Goal: Information Seeking & Learning: Learn about a topic

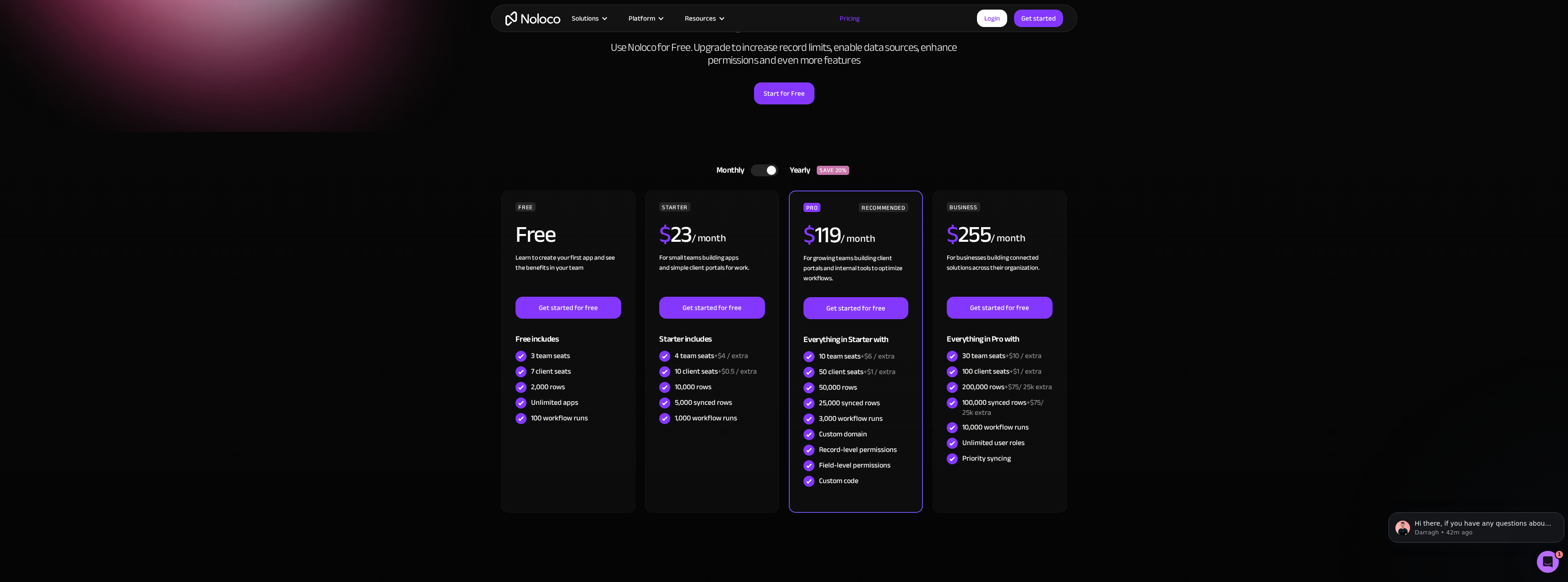
click at [768, 177] on link "Monthly Yearly SAVE 20%" at bounding box center [784, 170] width 158 height 22
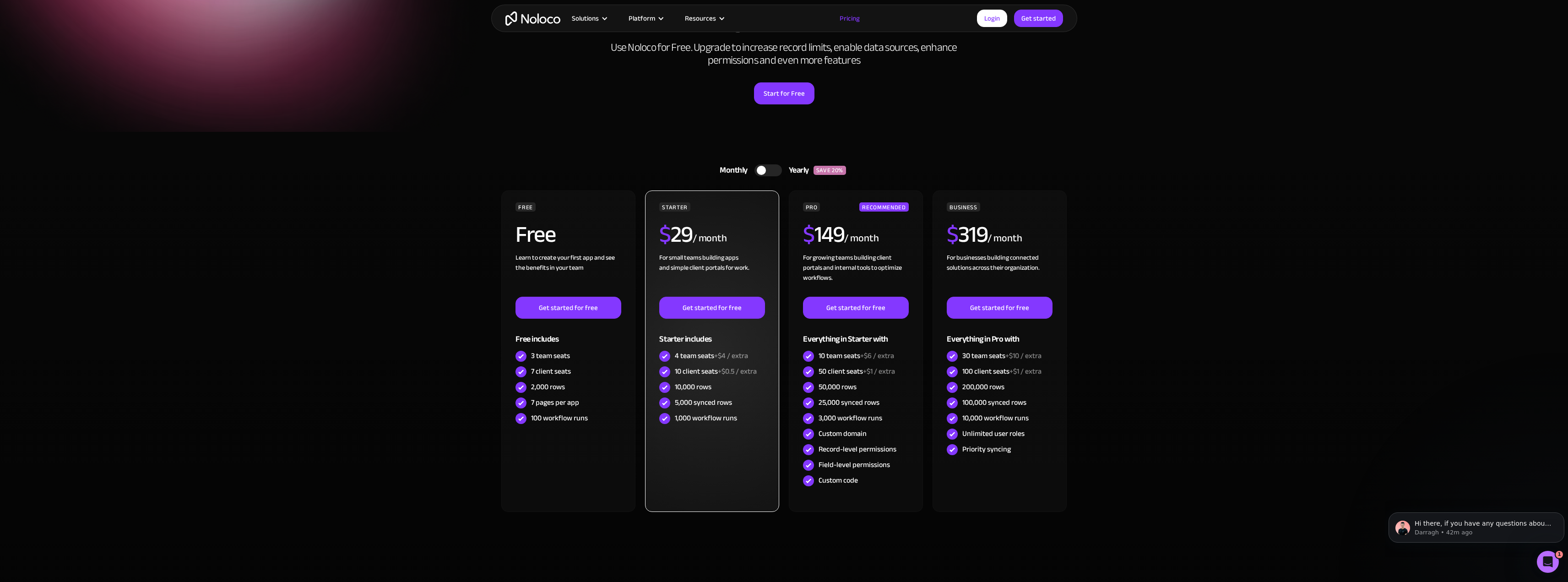
click at [709, 371] on div "10 client seats +$0.5 / extra" at bounding box center [716, 371] width 82 height 10
click at [741, 387] on div "10,000 rows" at bounding box center [712, 388] width 105 height 16
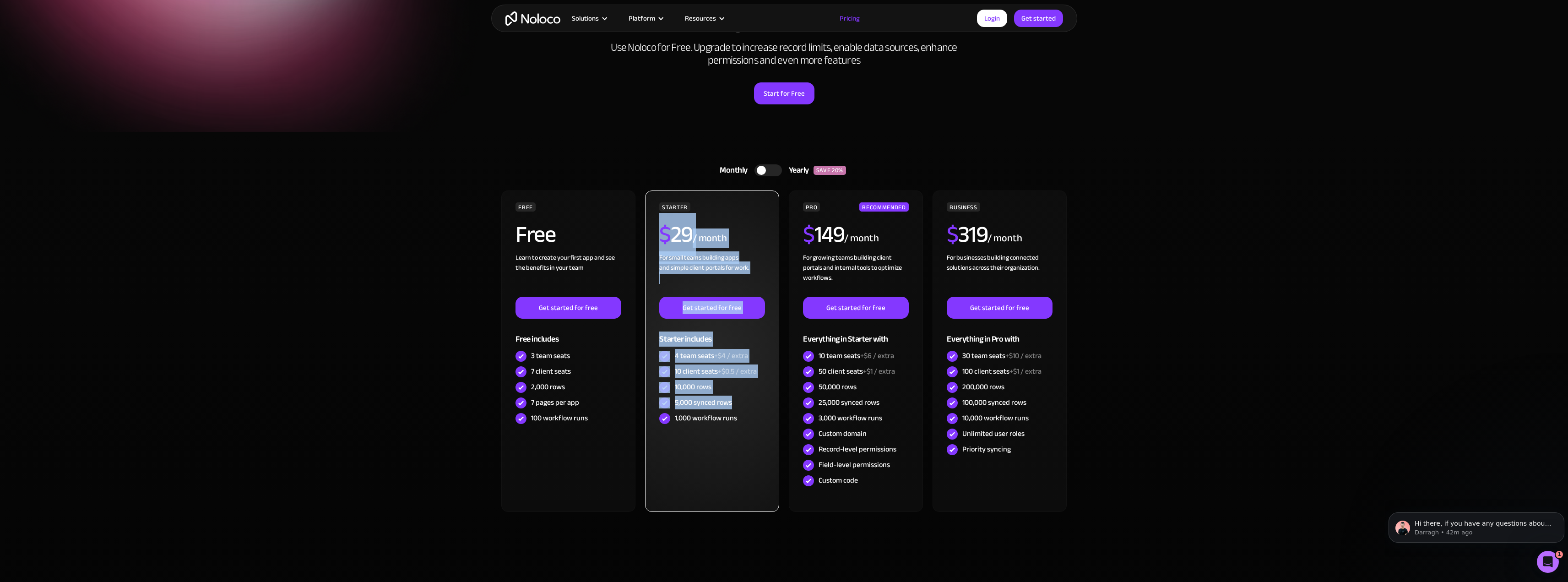
drag, startPoint x: 747, startPoint y: 407, endPoint x: 661, endPoint y: 237, distance: 190.5
click at [661, 237] on div "STARTER $ 29 / month For small teams building apps and simple client portals fo…" at bounding box center [712, 314] width 105 height 224
click at [661, 237] on span "$" at bounding box center [665, 234] width 12 height 43
drag, startPoint x: 661, startPoint y: 237, endPoint x: 751, endPoint y: 424, distance: 207.5
click at [751, 424] on div "STARTER $ 29 / month For small teams building apps and simple client portals fo…" at bounding box center [712, 314] width 105 height 224
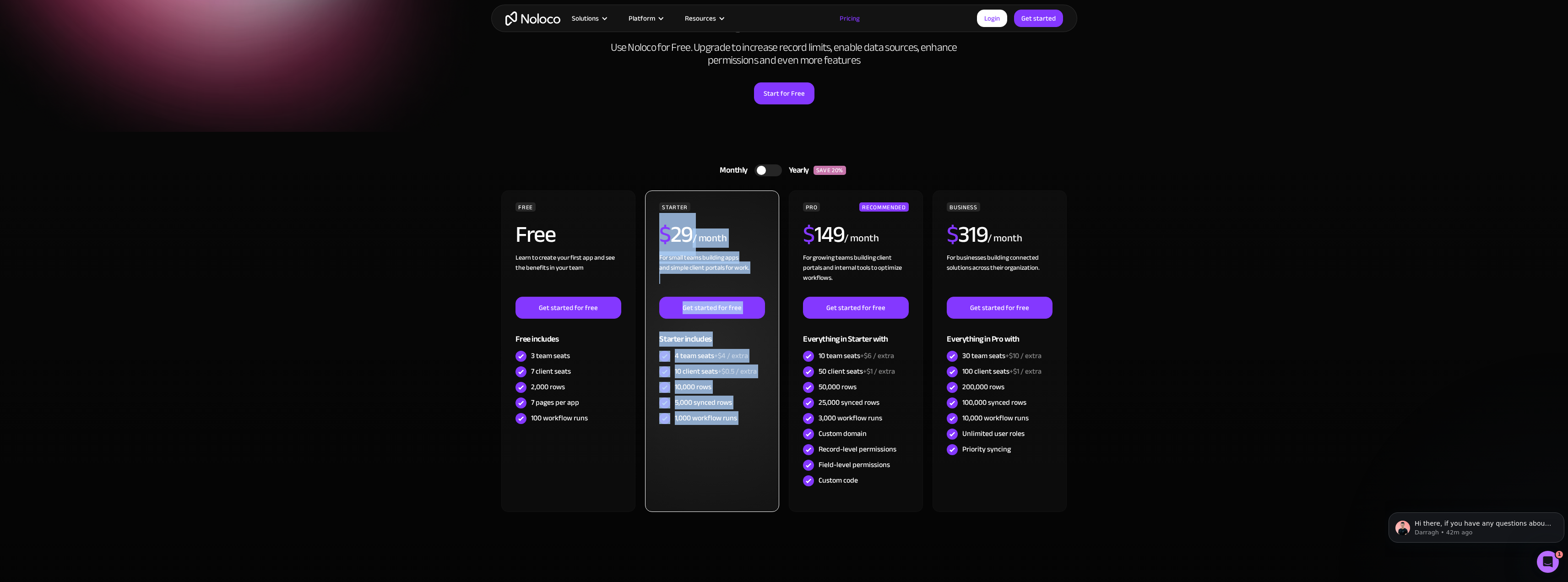
click at [751, 424] on div "1,000 workflow runs" at bounding box center [712, 419] width 105 height 16
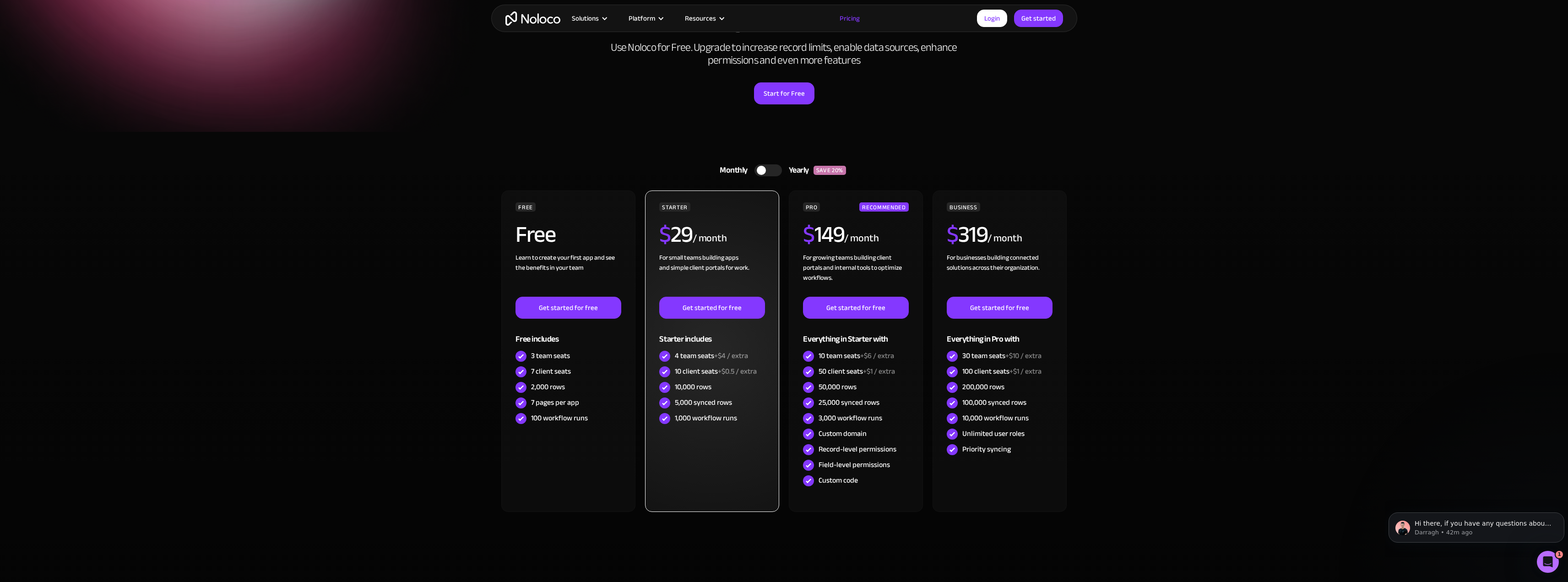
click at [751, 424] on div "1,000 workflow runs" at bounding box center [712, 419] width 105 height 16
click at [746, 415] on div "1,000 workflow runs" at bounding box center [712, 419] width 105 height 16
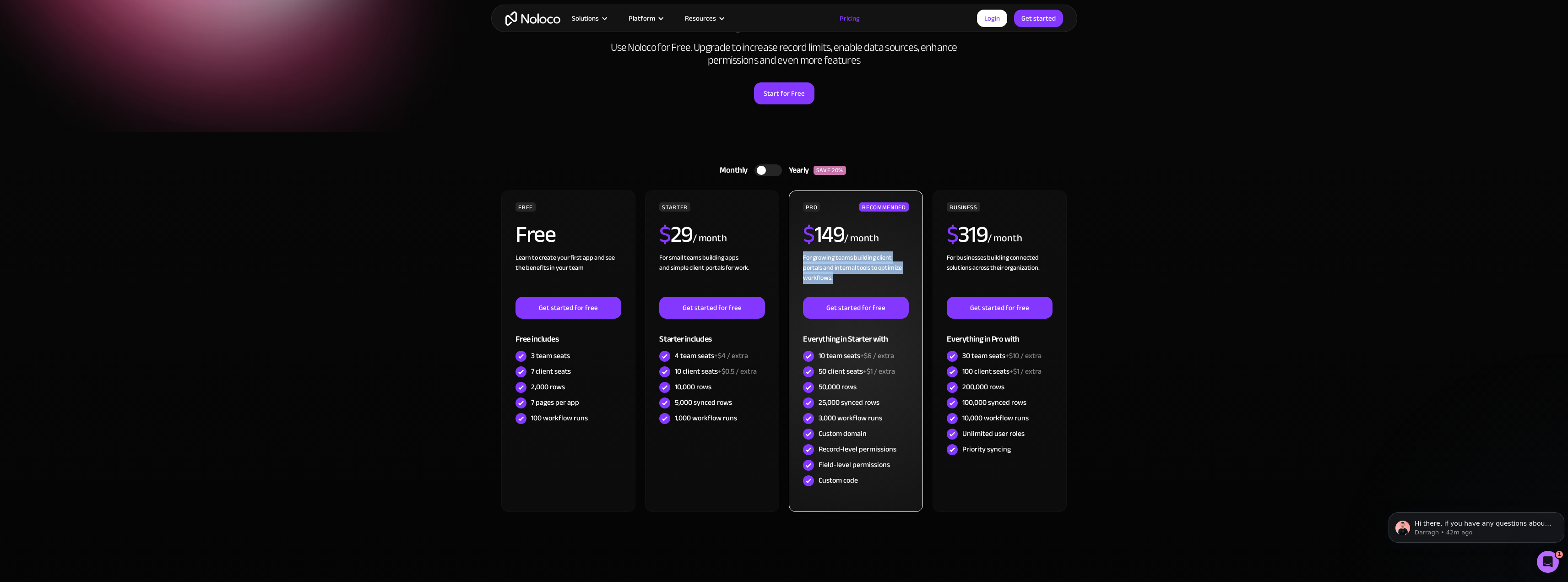
drag, startPoint x: 803, startPoint y: 254, endPoint x: 909, endPoint y: 278, distance: 108.7
click at [909, 278] on div "PRO RECOMMENDED $ 149 / month For growing teams building client portals and int…" at bounding box center [856, 351] width 134 height 321
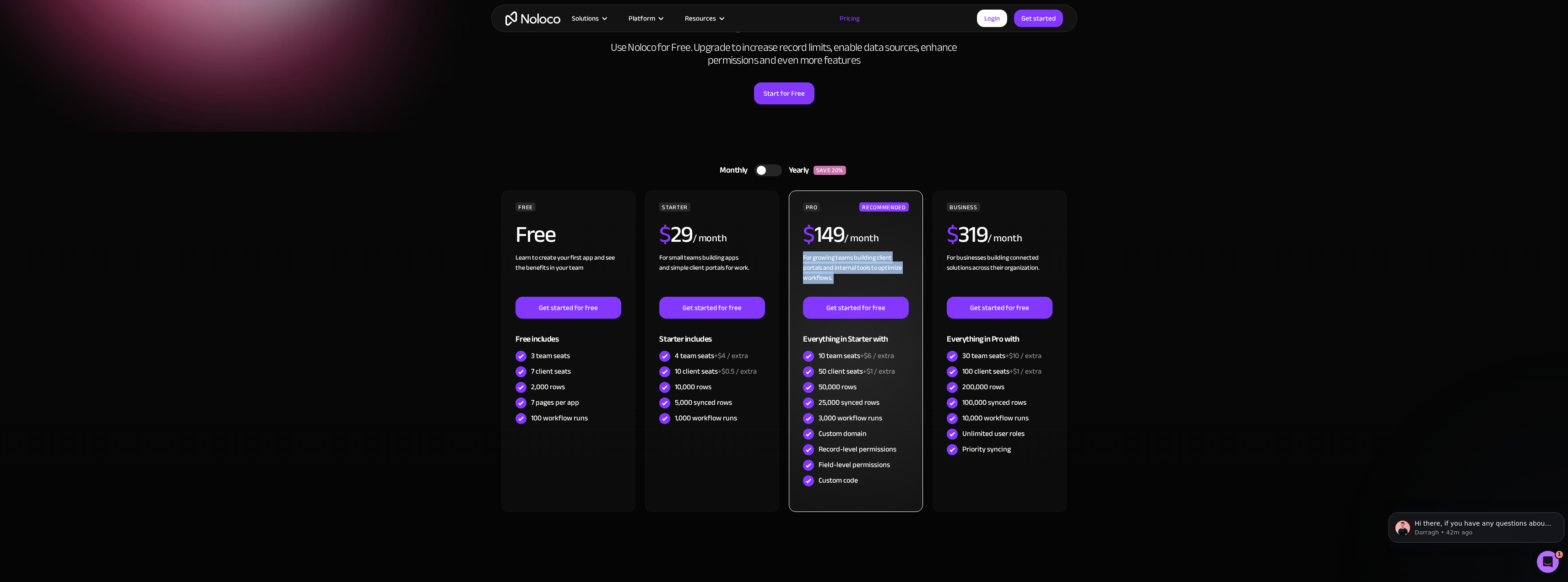
click at [875, 270] on div "For growing teams building client portals and internal tools to optimize workfl…" at bounding box center [855, 275] width 105 height 44
click at [887, 267] on div "For growing teams building client portals and internal tools to optimize workfl…" at bounding box center [855, 275] width 105 height 44
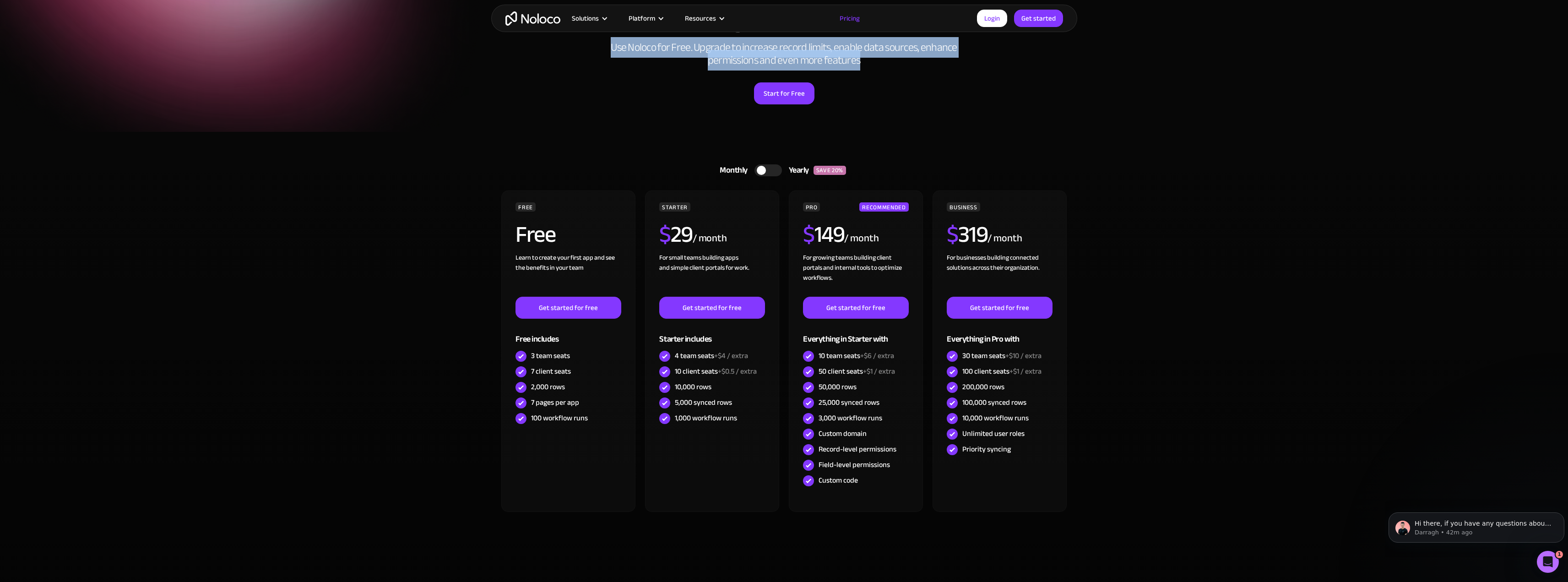
drag, startPoint x: 593, startPoint y: 49, endPoint x: 951, endPoint y: 63, distance: 358.3
click at [951, 63] on div "A plan for organizations of all sizes Use Noloco for Free. Upgrade to increase …" at bounding box center [784, 54] width 586 height 155
click at [951, 63] on h2 "Use Noloco for Free. Upgrade to increase record limits, enable data sources, en…" at bounding box center [785, 54] width 366 height 26
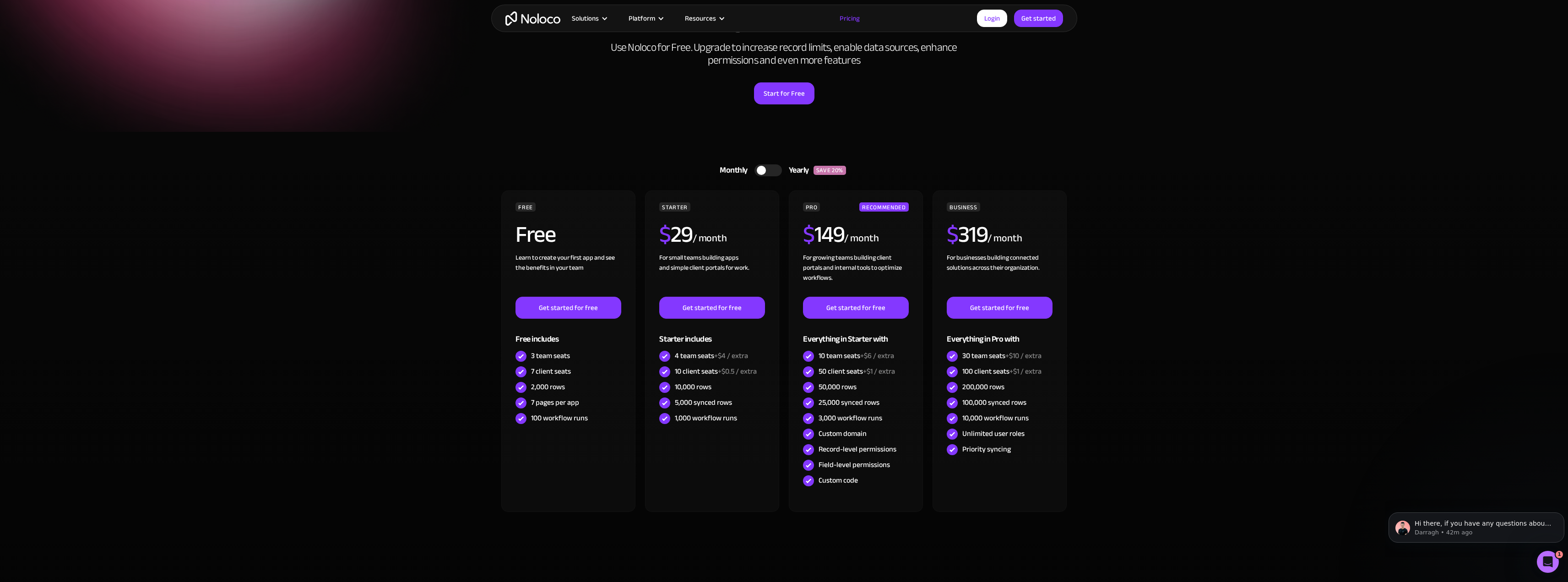
click at [951, 63] on h2 "Use Noloco for Free. Upgrade to increase record limits, enable data sources, en…" at bounding box center [785, 54] width 366 height 26
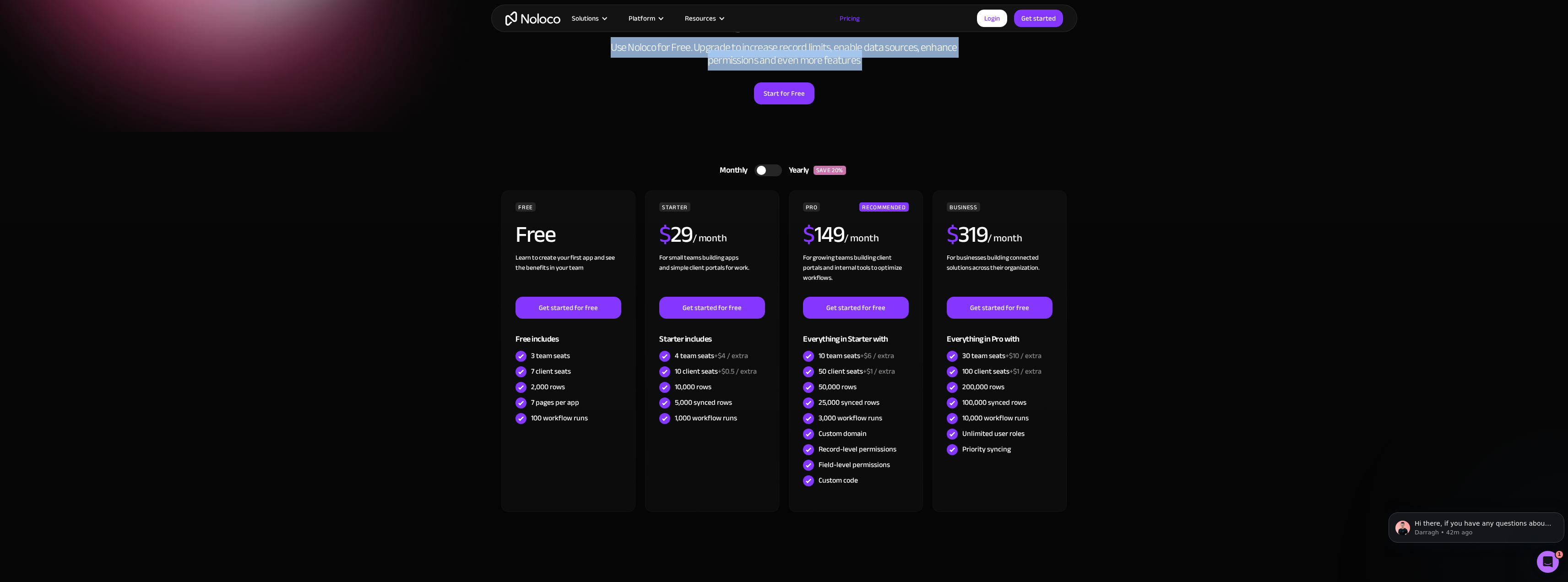
click at [951, 63] on h2 "Use Noloco for Free. Upgrade to increase record limits, enable data sources, en…" at bounding box center [785, 54] width 366 height 26
click at [909, 52] on h2 "Use Noloco for Free. Upgrade to increase record limits, enable data sources, en…" at bounding box center [785, 54] width 366 height 26
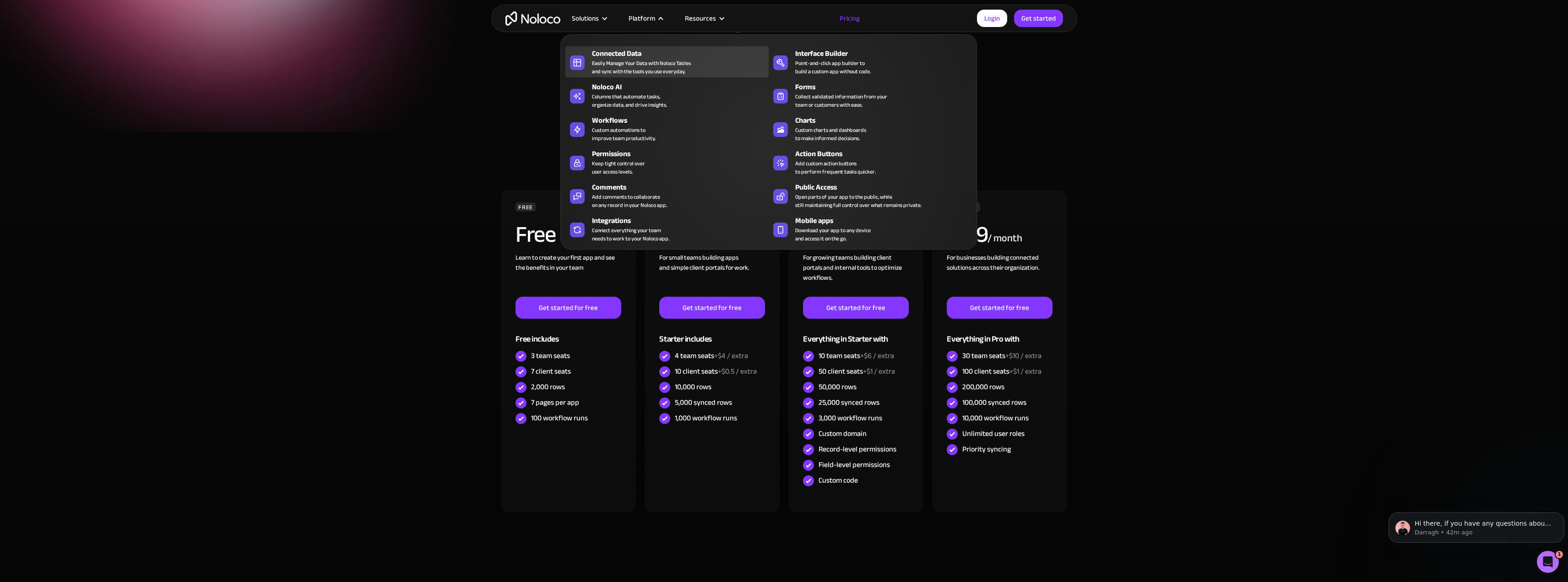
click at [667, 66] on div "Easily Manage Your Data with Noloco Tables and sync with the tools you use ever…" at bounding box center [641, 67] width 99 height 16
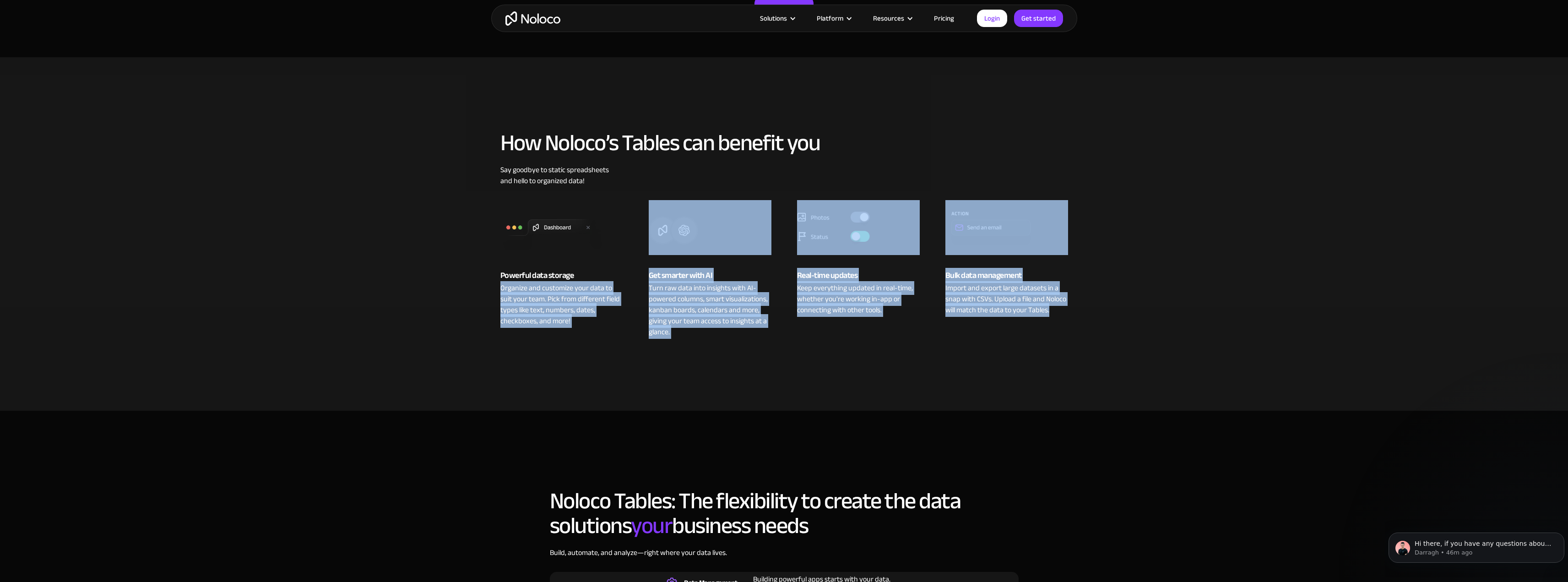
drag, startPoint x: 501, startPoint y: 282, endPoint x: 1111, endPoint y: 316, distance: 610.9
click at [1111, 316] on section "How Noloco’s Tables can benefit you Say goodbye to static spreadsheets and hell…" at bounding box center [784, 234] width 1568 height 354
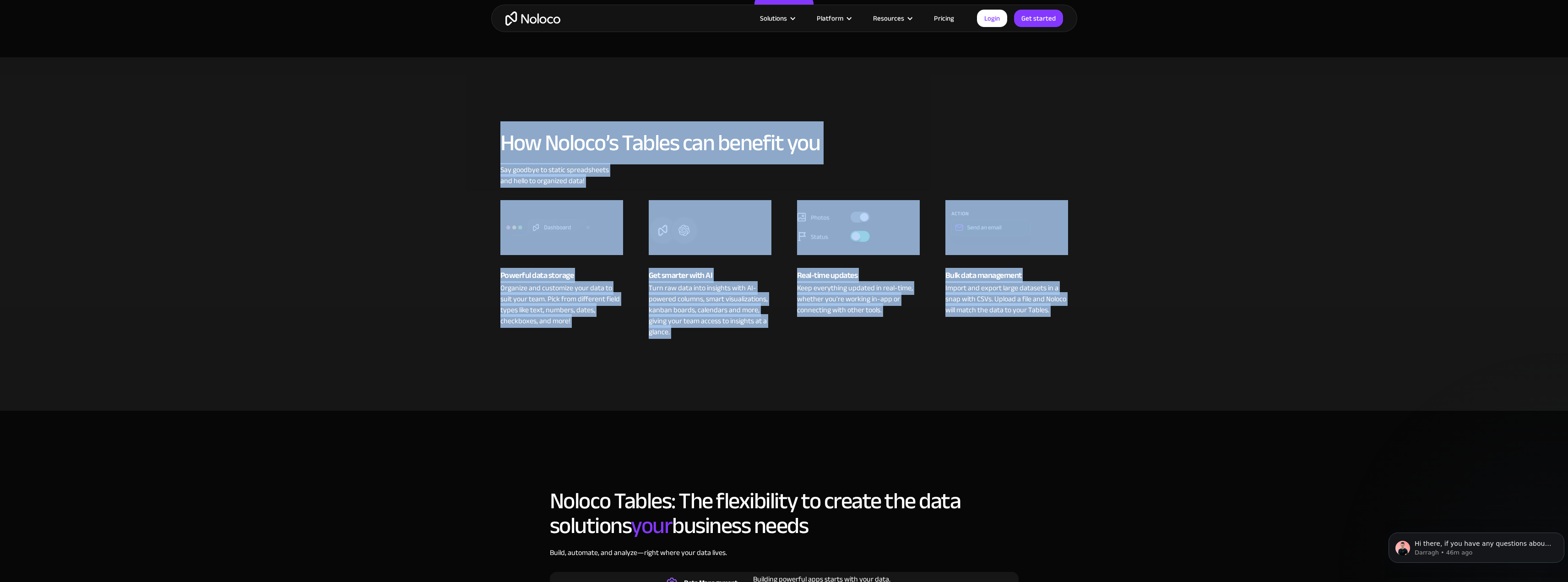
drag, startPoint x: 1111, startPoint y: 316, endPoint x: 447, endPoint y: 142, distance: 686.4
click at [447, 142] on section "How Noloco’s Tables can benefit you Say goodbye to static spreadsheets and hell…" at bounding box center [784, 234] width 1568 height 354
drag, startPoint x: 439, startPoint y: 141, endPoint x: 1081, endPoint y: 286, distance: 658.2
click at [1081, 286] on section "How Noloco’s Tables can benefit you Say goodbye to static spreadsheets and hell…" at bounding box center [784, 234] width 1568 height 354
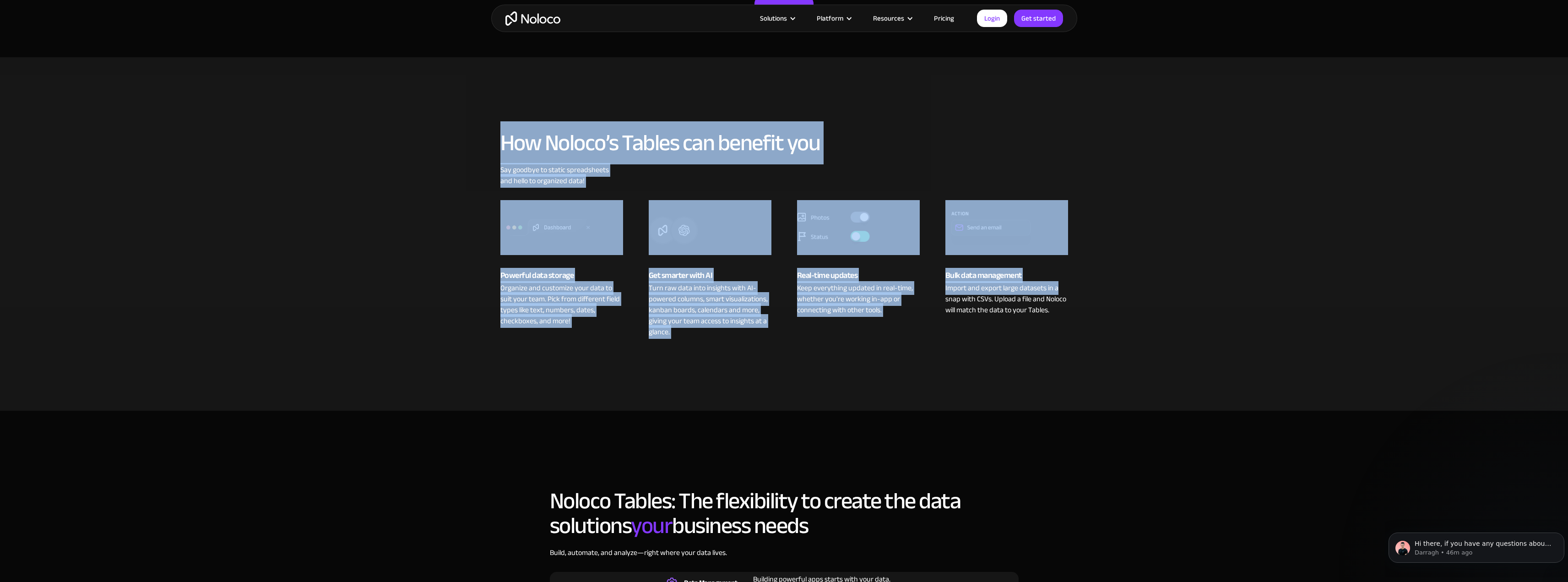
click at [1081, 286] on section "How Noloco’s Tables can benefit you Say goodbye to static spreadsheets and hell…" at bounding box center [784, 234] width 1568 height 354
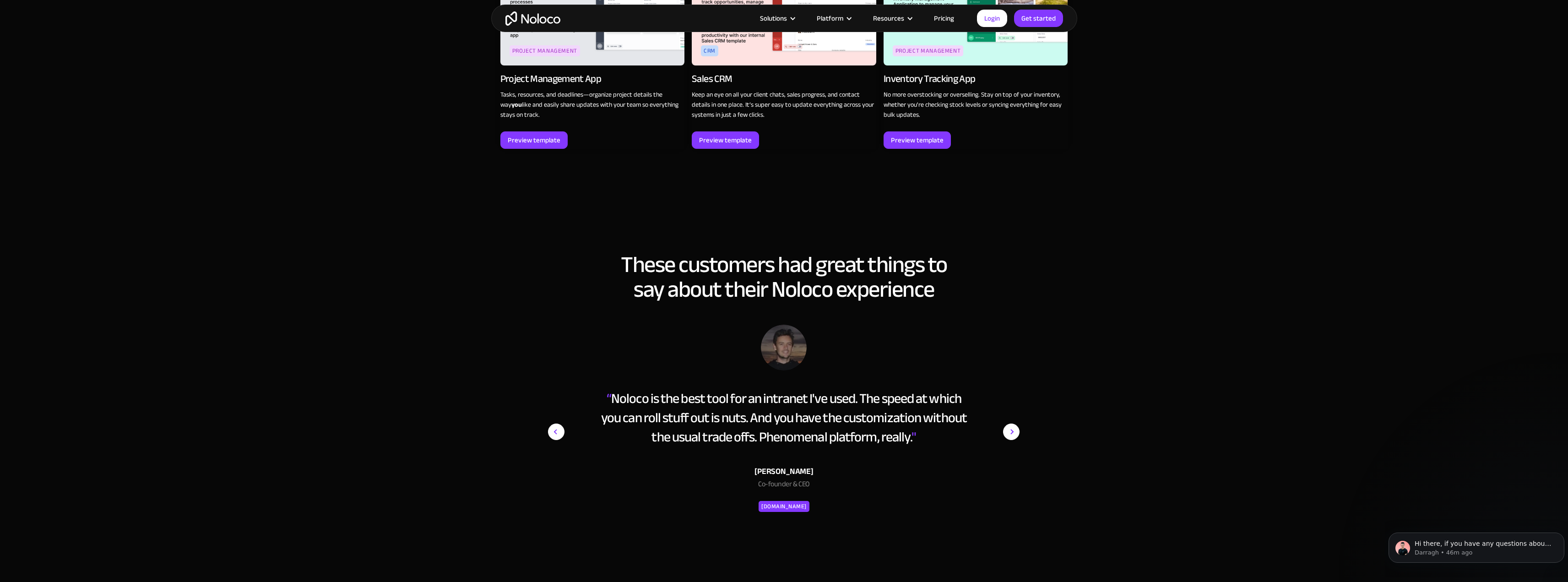
scroll to position [1328, 0]
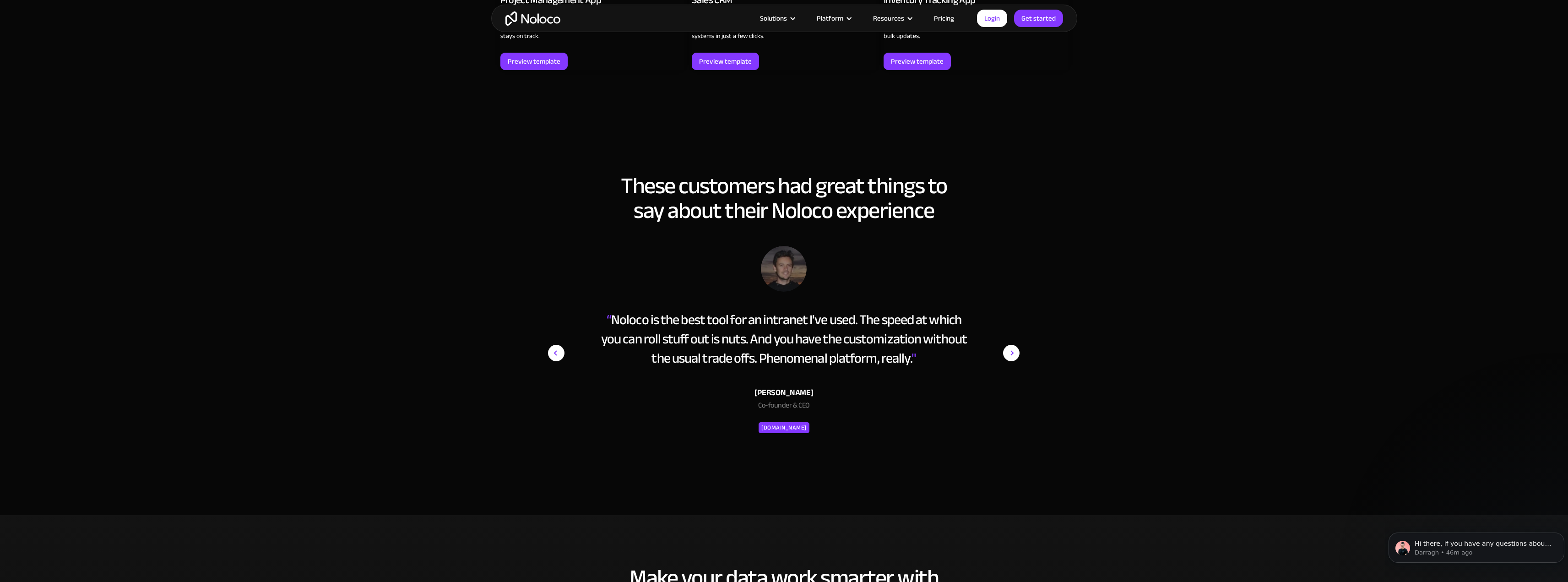
click at [830, 206] on h2 "These customers had great things to say about their Noloco experience" at bounding box center [784, 198] width 568 height 49
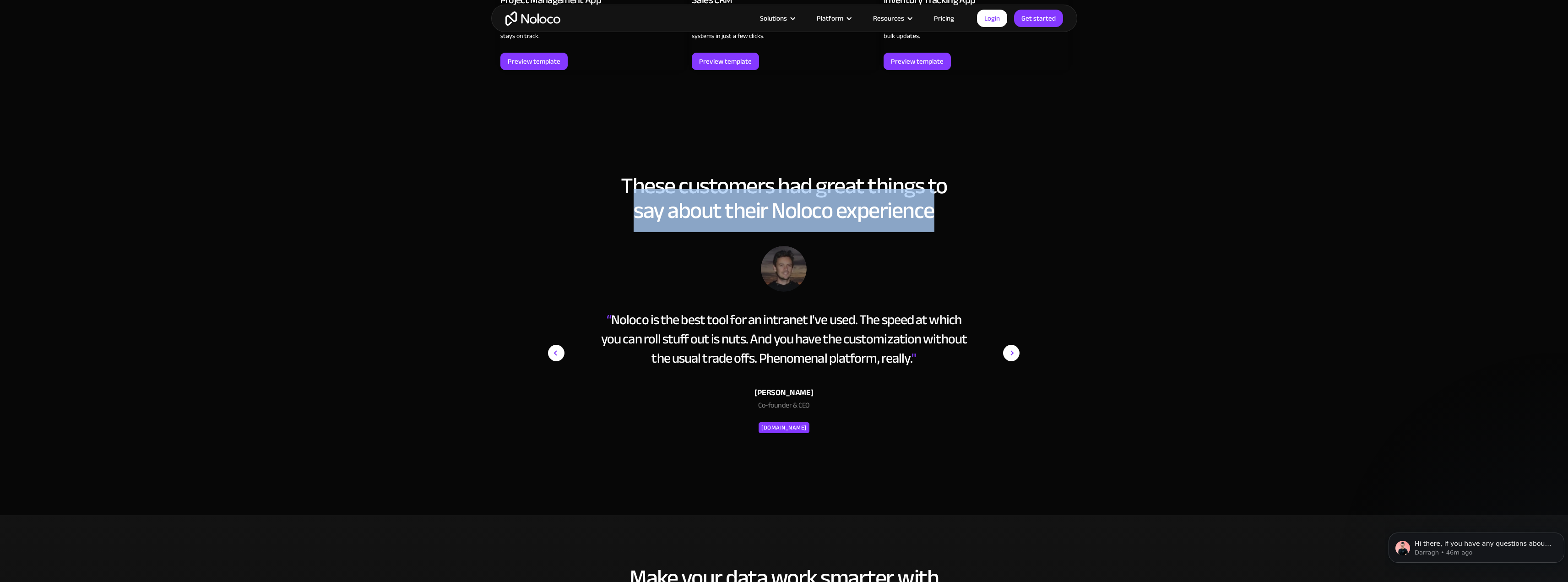
click at [830, 206] on h2 "These customers had great things to say about their Noloco experience" at bounding box center [784, 198] width 568 height 49
click at [911, 202] on h2 "These customers had great things to say about their Noloco experience" at bounding box center [784, 198] width 568 height 49
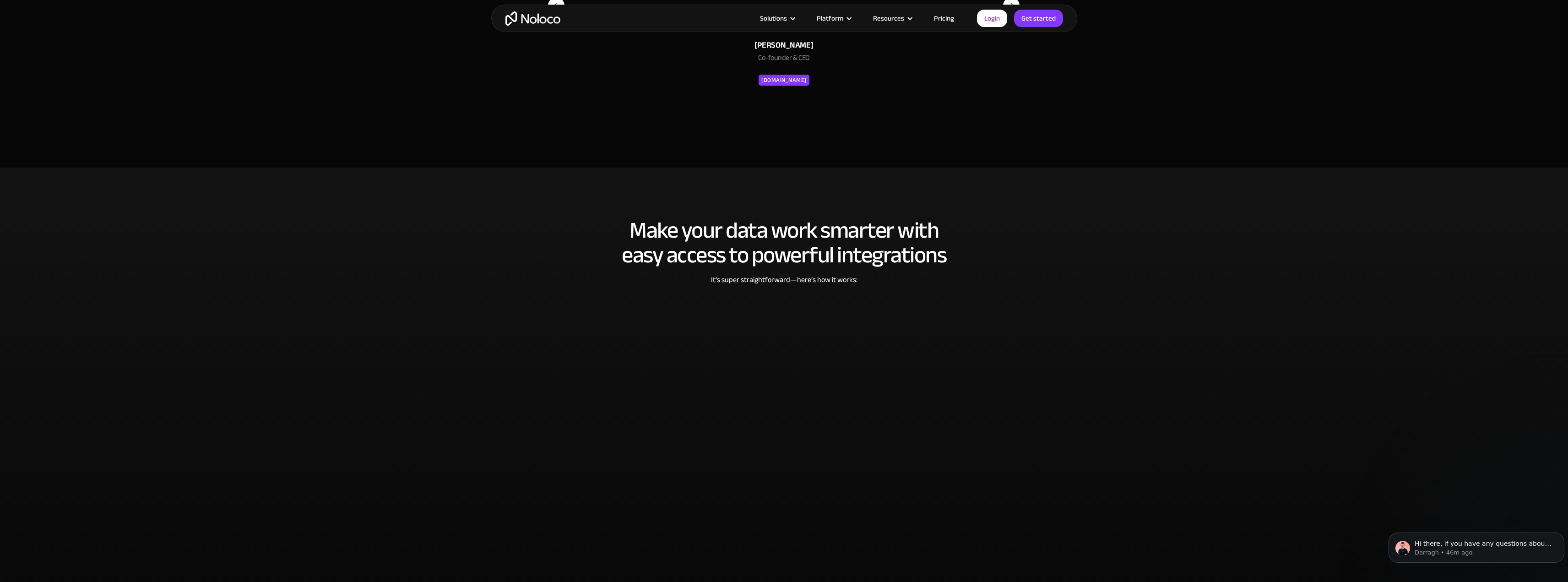
scroll to position [1740, 0]
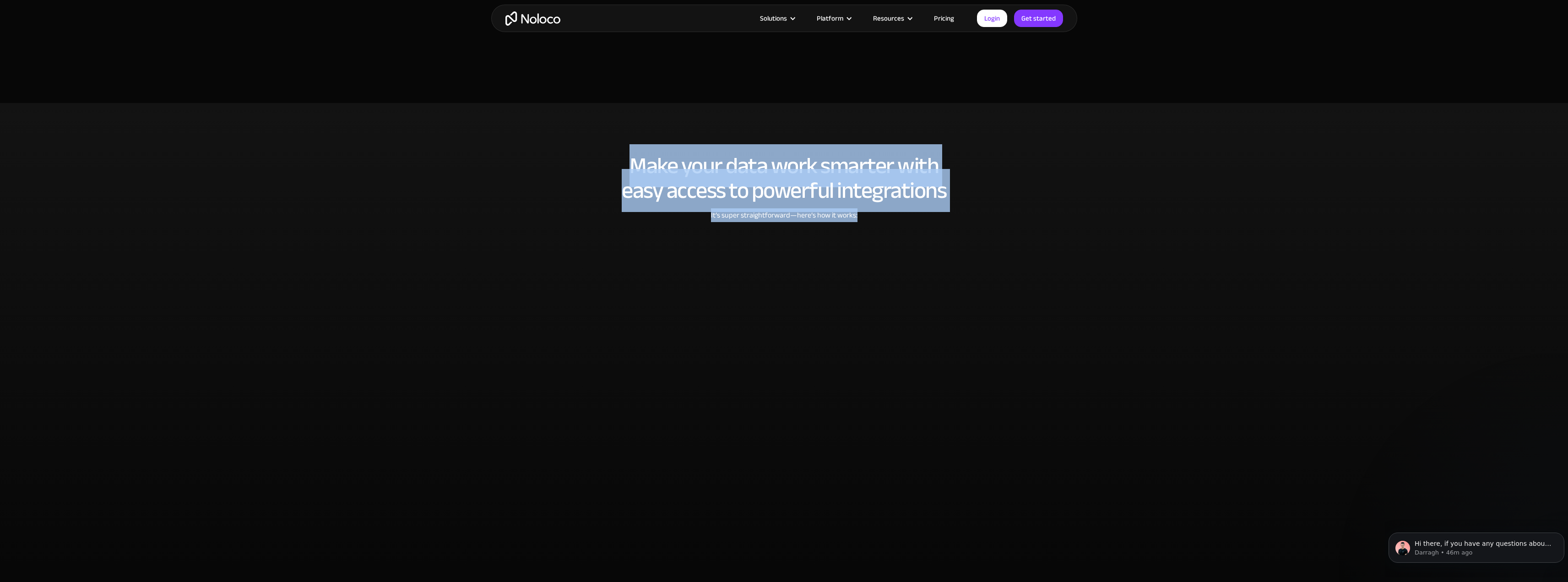
drag, startPoint x: 509, startPoint y: 169, endPoint x: 1103, endPoint y: 206, distance: 595.2
click at [1103, 206] on section "Make your data work smarter with easy access to powerful integrations It’s supe…" at bounding box center [784, 338] width 1568 height 470
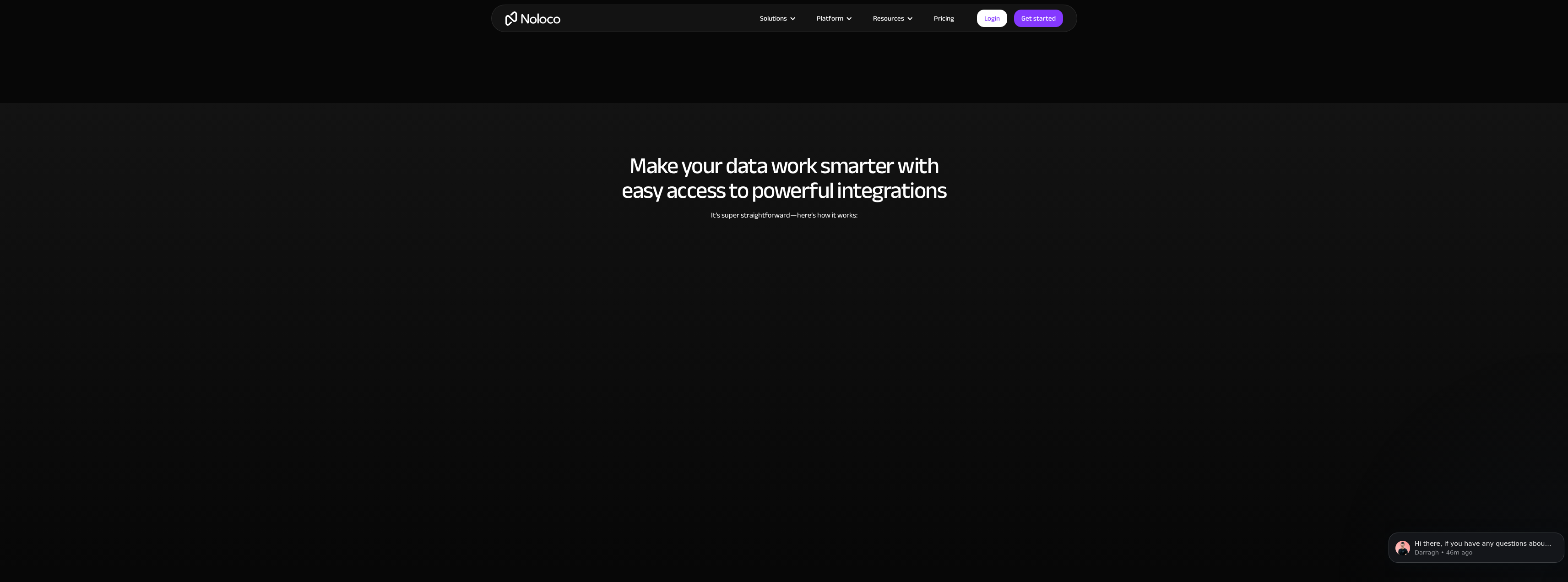
click at [822, 177] on h2 "Make your data work smarter with easy access to powerful integrations" at bounding box center [784, 178] width 568 height 49
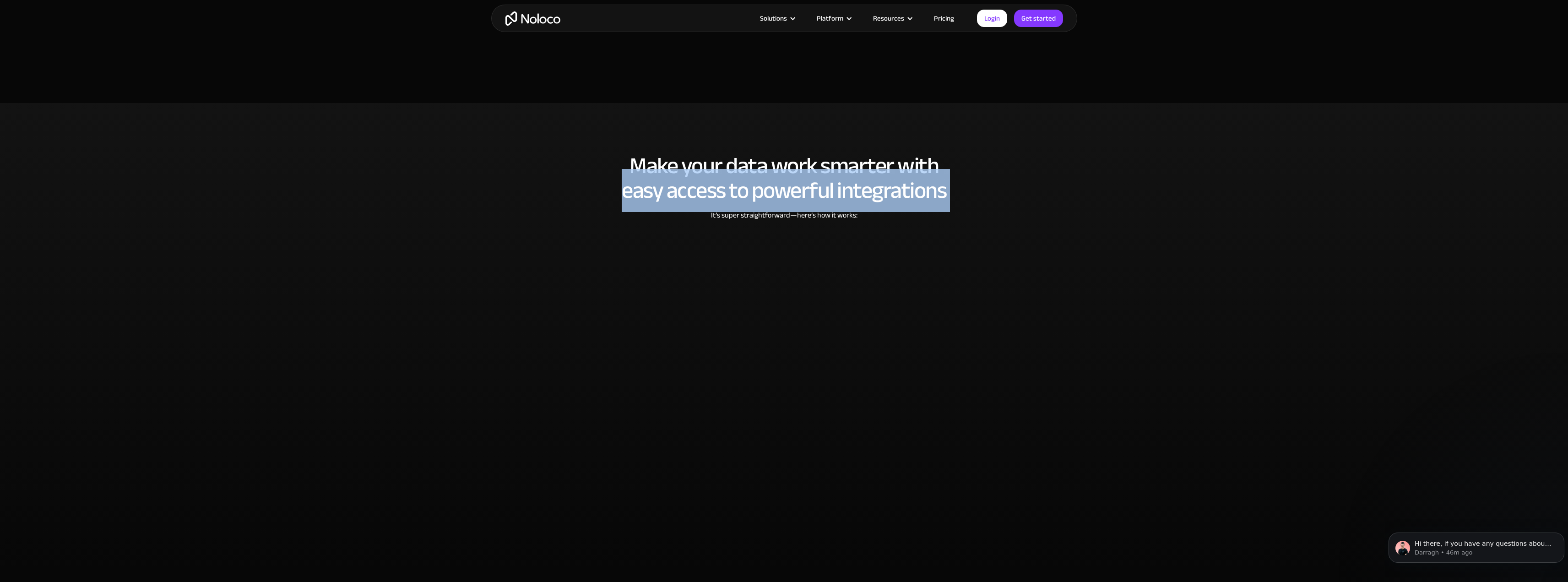
click at [822, 177] on h2 "Make your data work smarter with easy access to powerful integrations" at bounding box center [784, 178] width 568 height 49
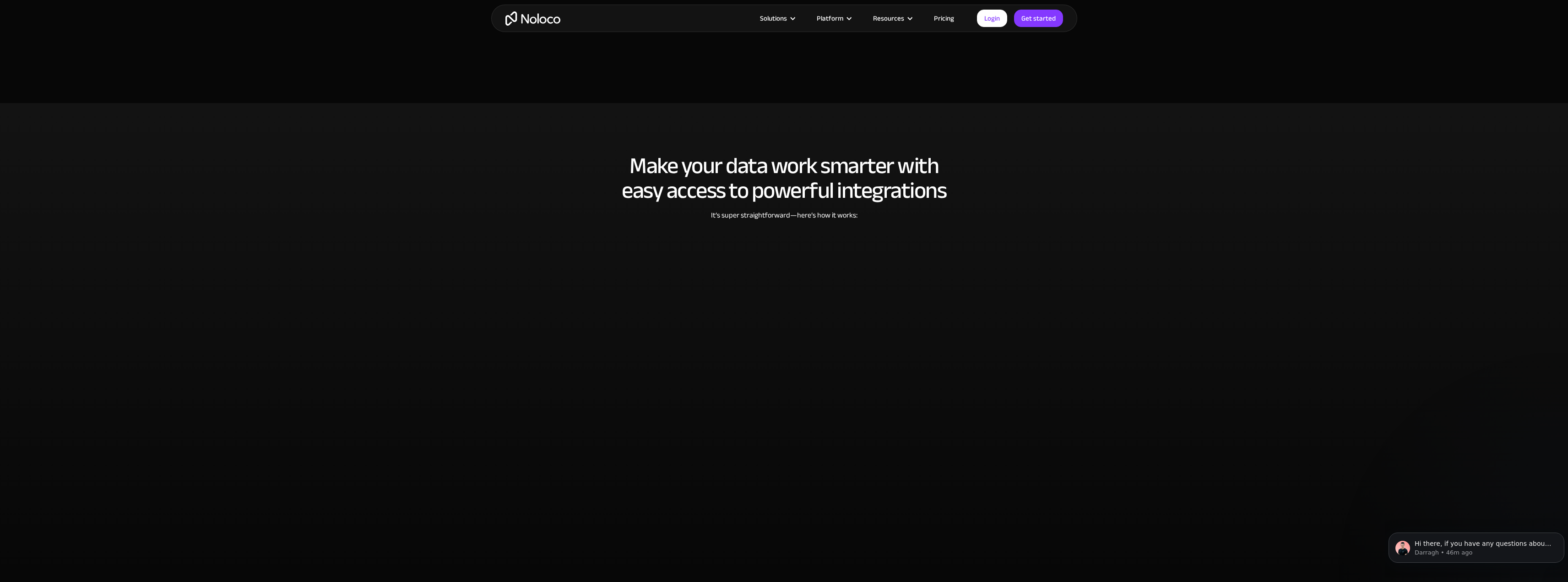
click at [671, 160] on h2 "Make your data work smarter with easy access to powerful integrations" at bounding box center [784, 178] width 568 height 49
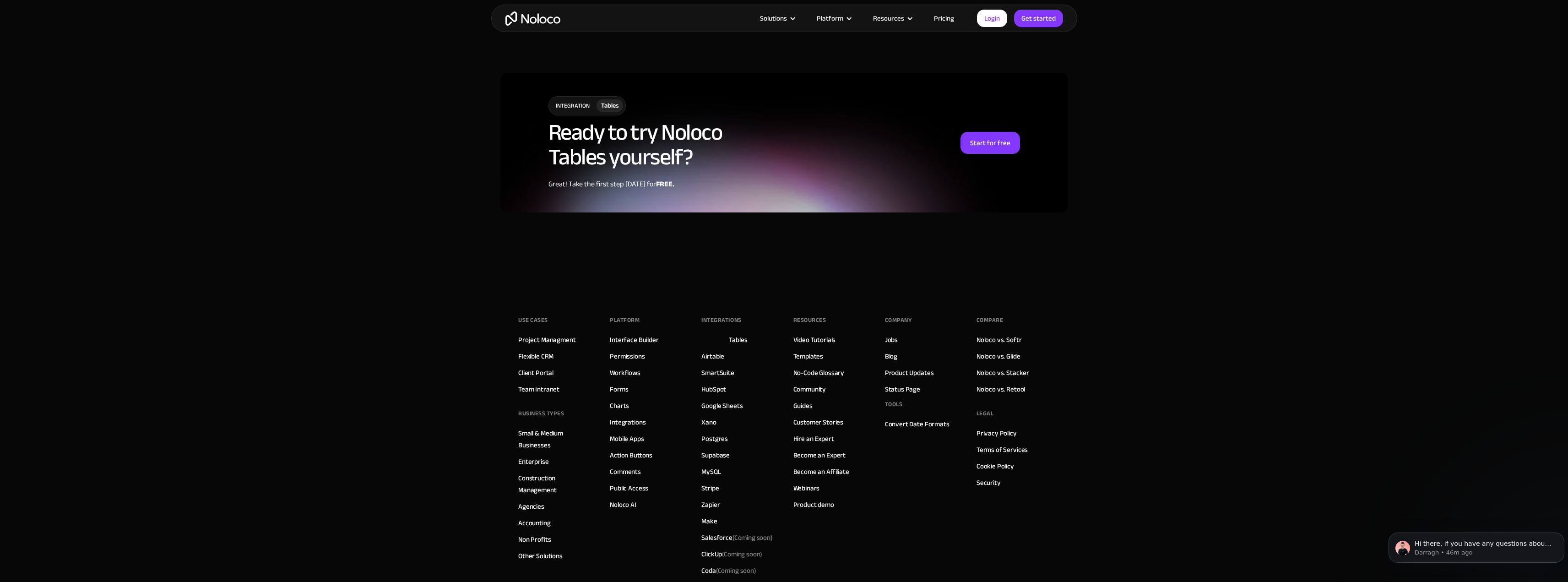
scroll to position [2290, 0]
click at [639, 352] on link "Permissions" at bounding box center [627, 354] width 35 height 12
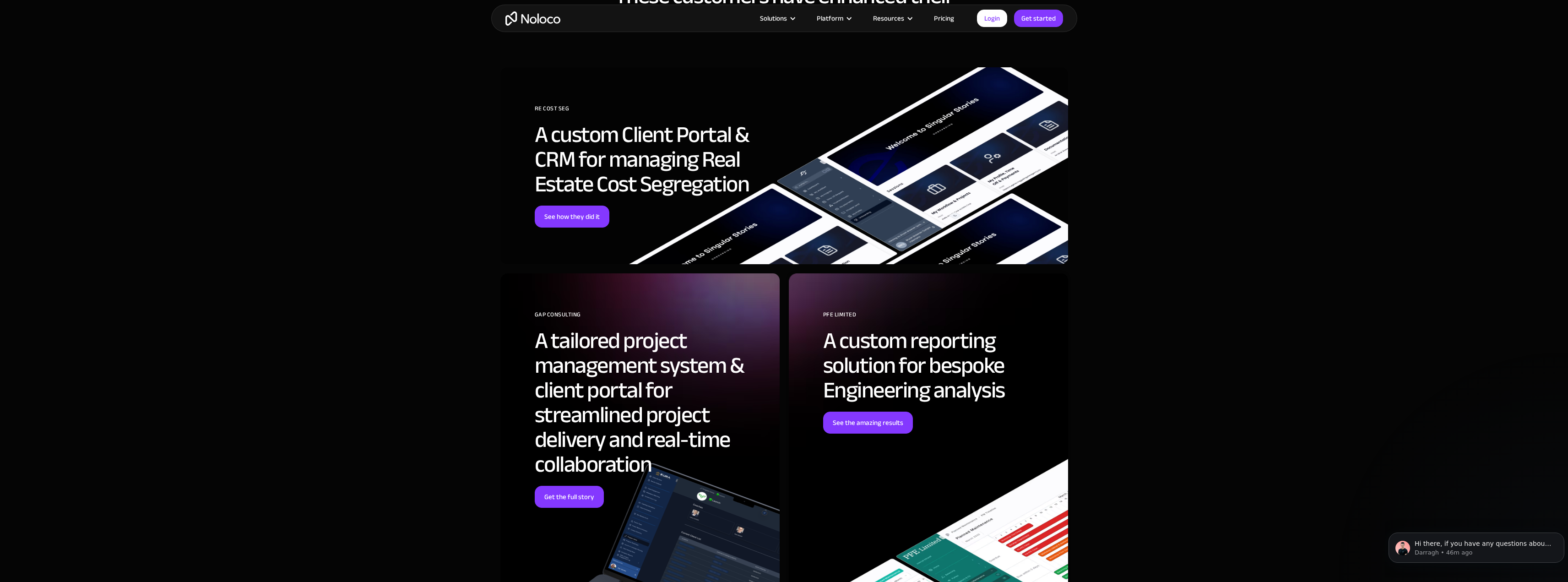
scroll to position [2198, 0]
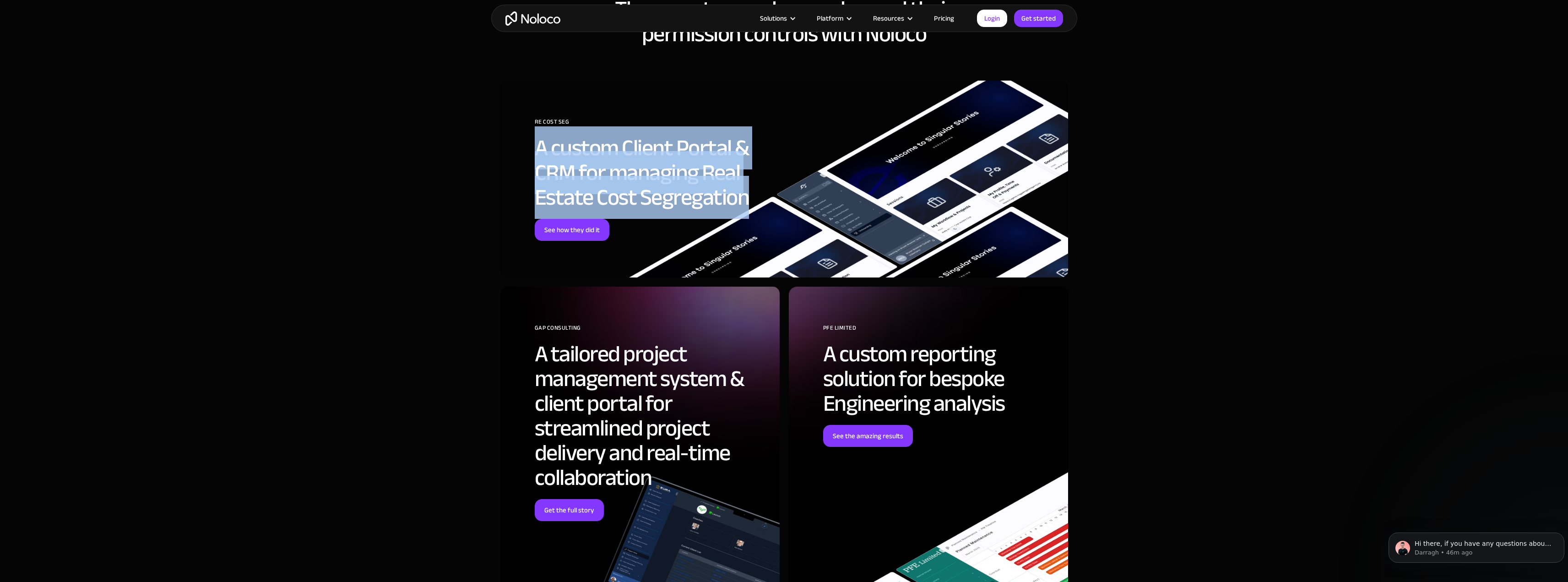
drag, startPoint x: 533, startPoint y: 160, endPoint x: 803, endPoint y: 191, distance: 271.8
click at [804, 191] on div "RE Cost Seg A custom Client Portal & CRM for managing Real Estate Cost Segregat…" at bounding box center [784, 178] width 568 height 197
click at [789, 191] on div "RE Cost Seg A custom Client Portal & CRM for managing Real Estate Cost Segregat…" at bounding box center [784, 178] width 568 height 197
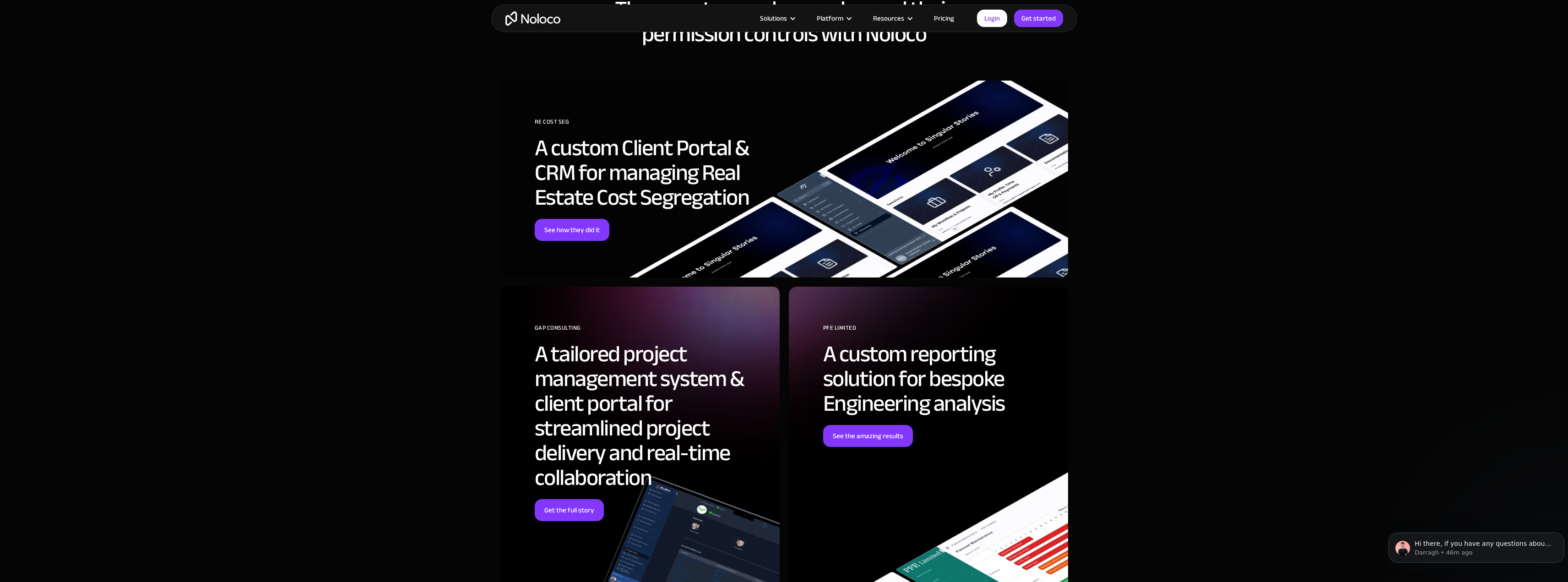
click at [789, 191] on div "RE Cost Seg A custom Client Portal & CRM for managing Real Estate Cost Segregat…" at bounding box center [784, 178] width 568 height 197
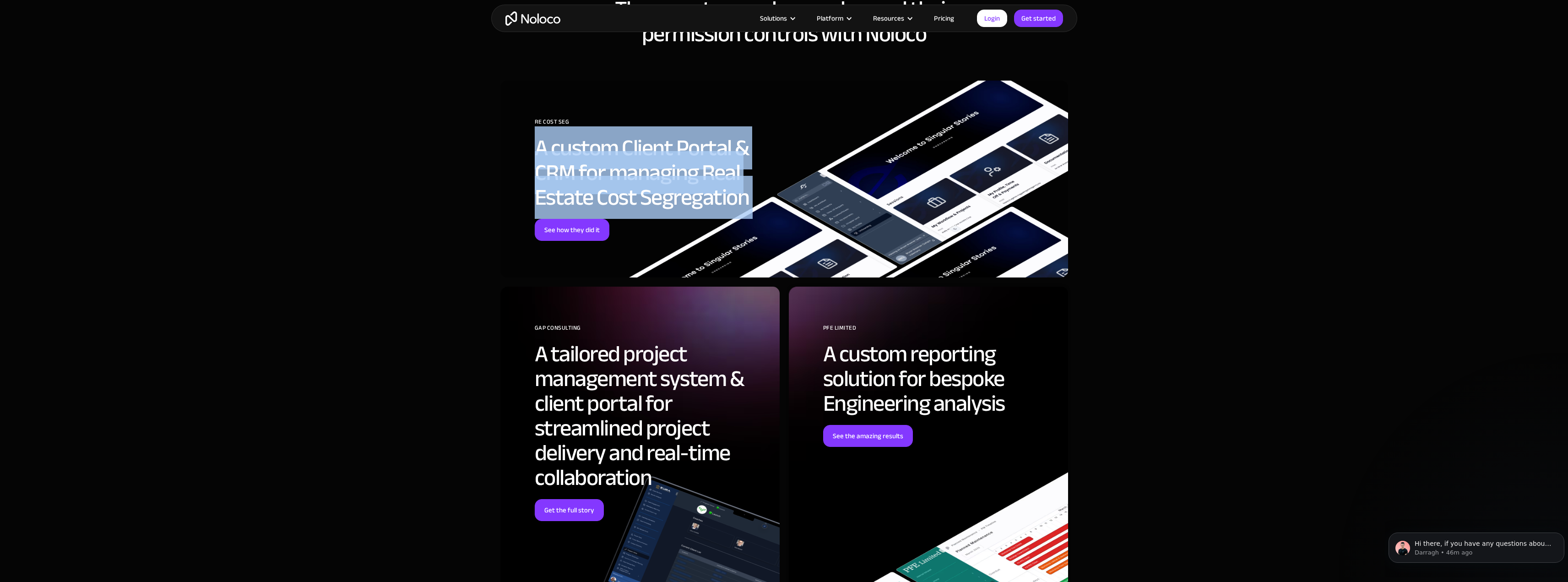
click at [789, 191] on div "RE Cost Seg A custom Client Portal & CRM for managing Real Estate Cost Segregat…" at bounding box center [784, 178] width 568 height 197
click at [621, 169] on h2 "A custom Client Portal & CRM for managing Real Estate Cost Segregation" at bounding box center [650, 173] width 231 height 74
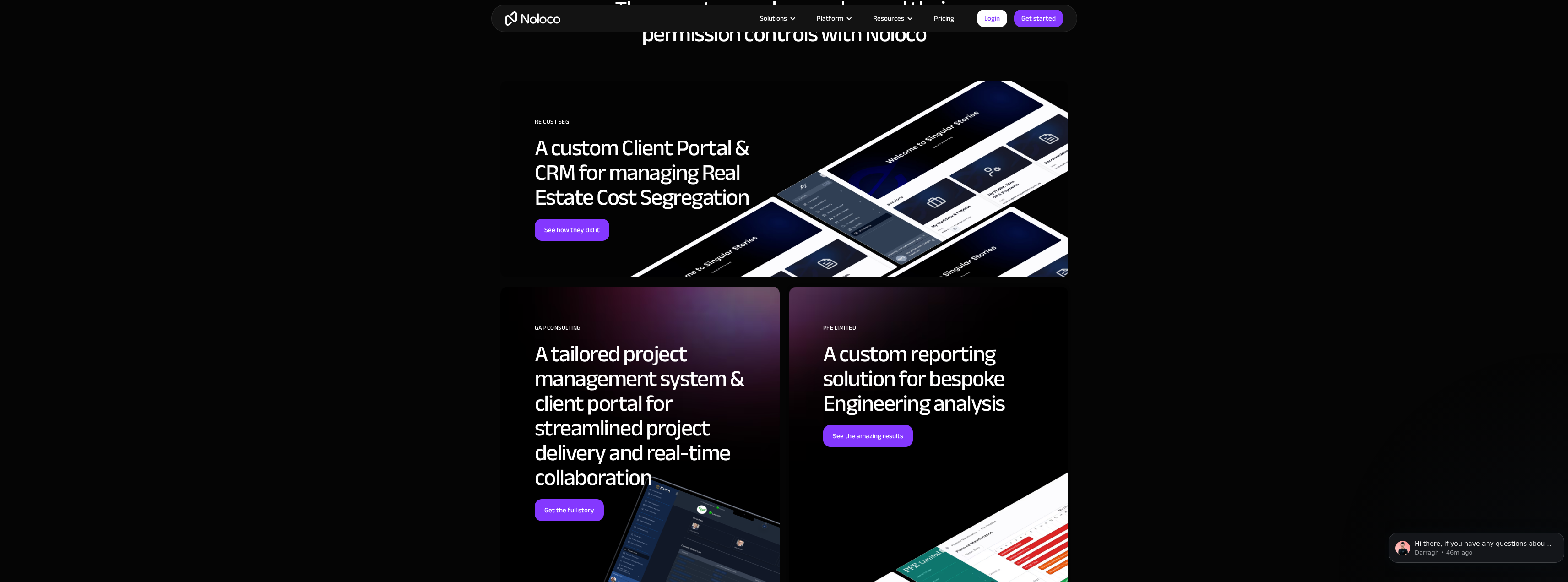
click at [593, 368] on h2 "A tailored project management system & client portal for streamlined project de…" at bounding box center [650, 416] width 231 height 149
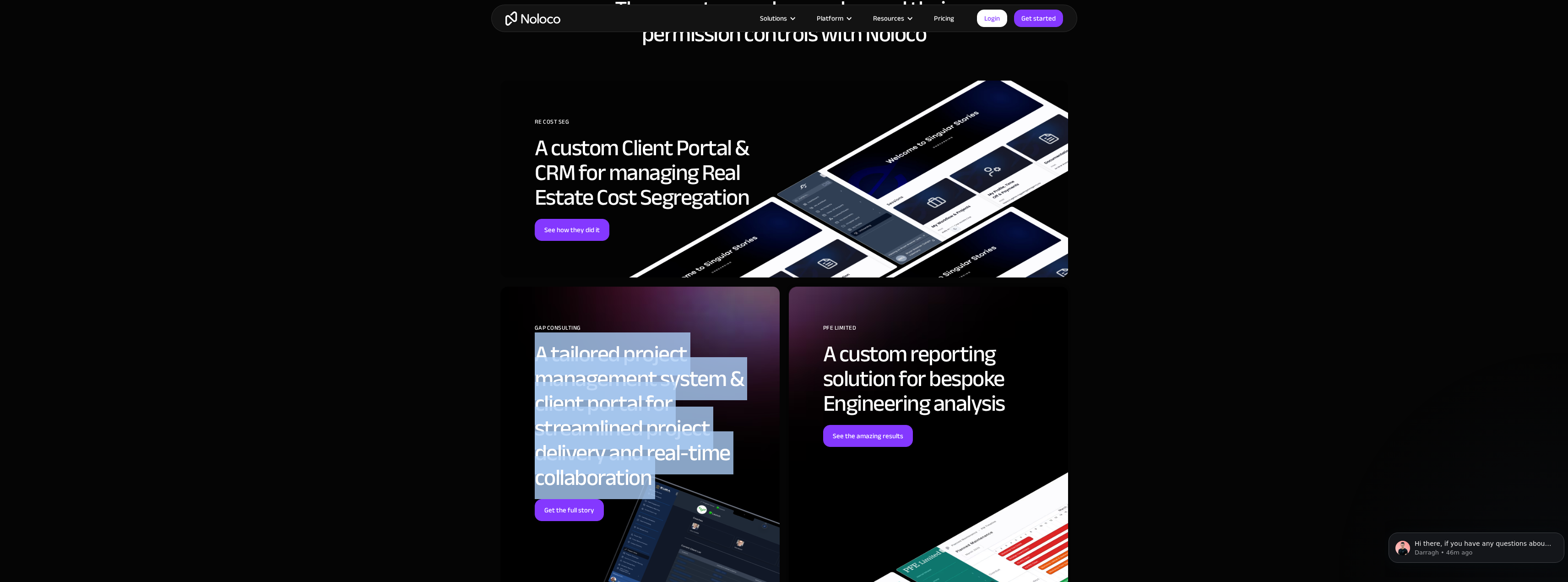
click at [593, 368] on h2 "A tailored project management system & client portal for streamlined project de…" at bounding box center [650, 416] width 231 height 149
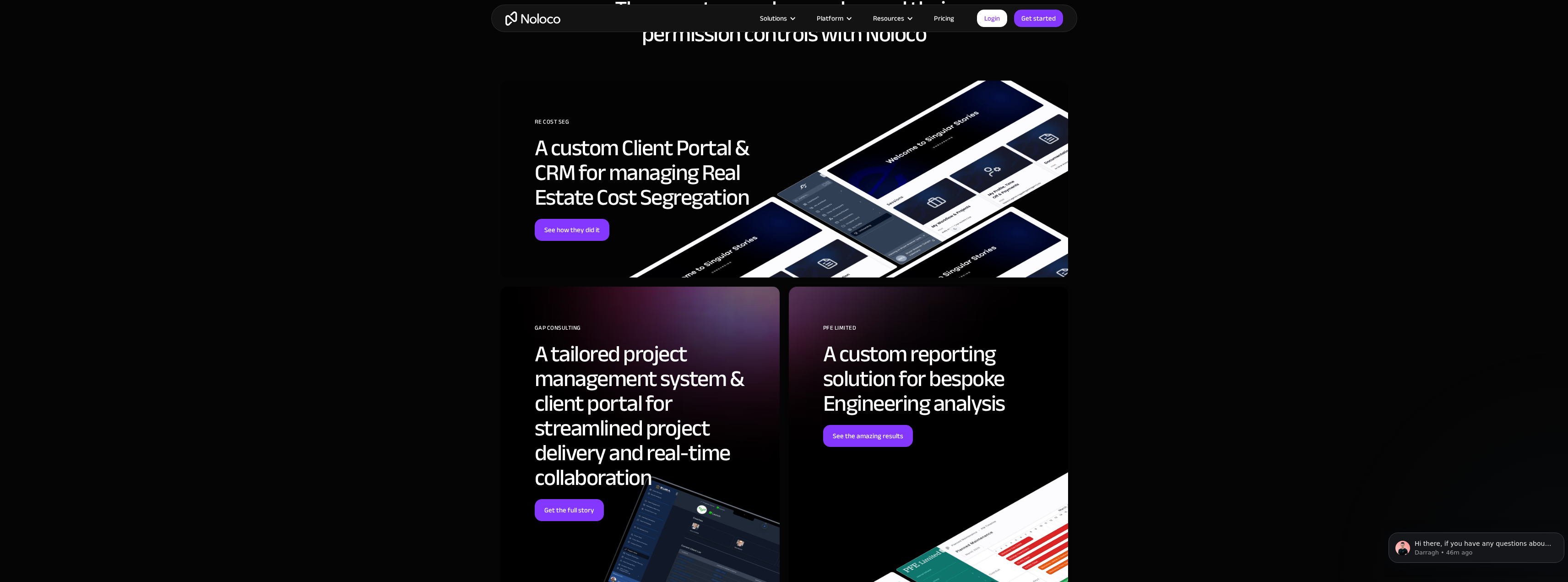
click at [491, 378] on div "These customers have enhanced their permission controls with Noloco RE Cost Seg…" at bounding box center [784, 318] width 586 height 698
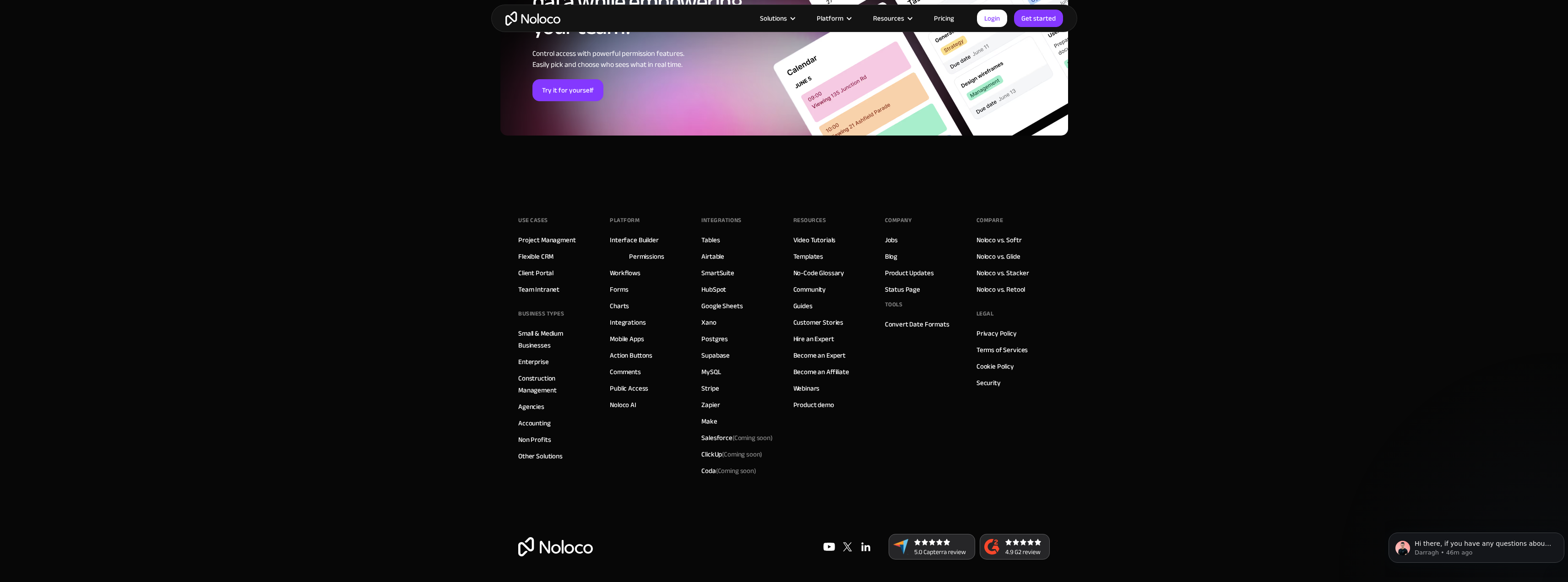
scroll to position [3024, 0]
click at [620, 287] on link "Forms" at bounding box center [619, 289] width 18 height 12
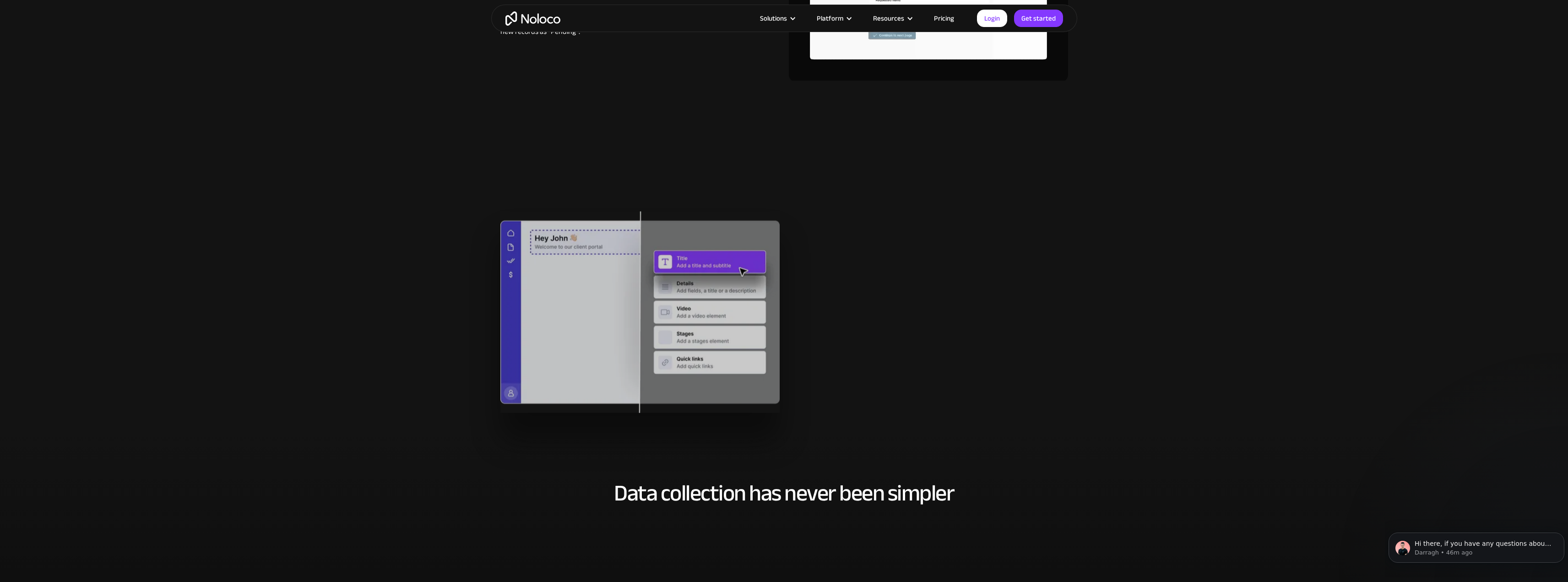
scroll to position [1877, 0]
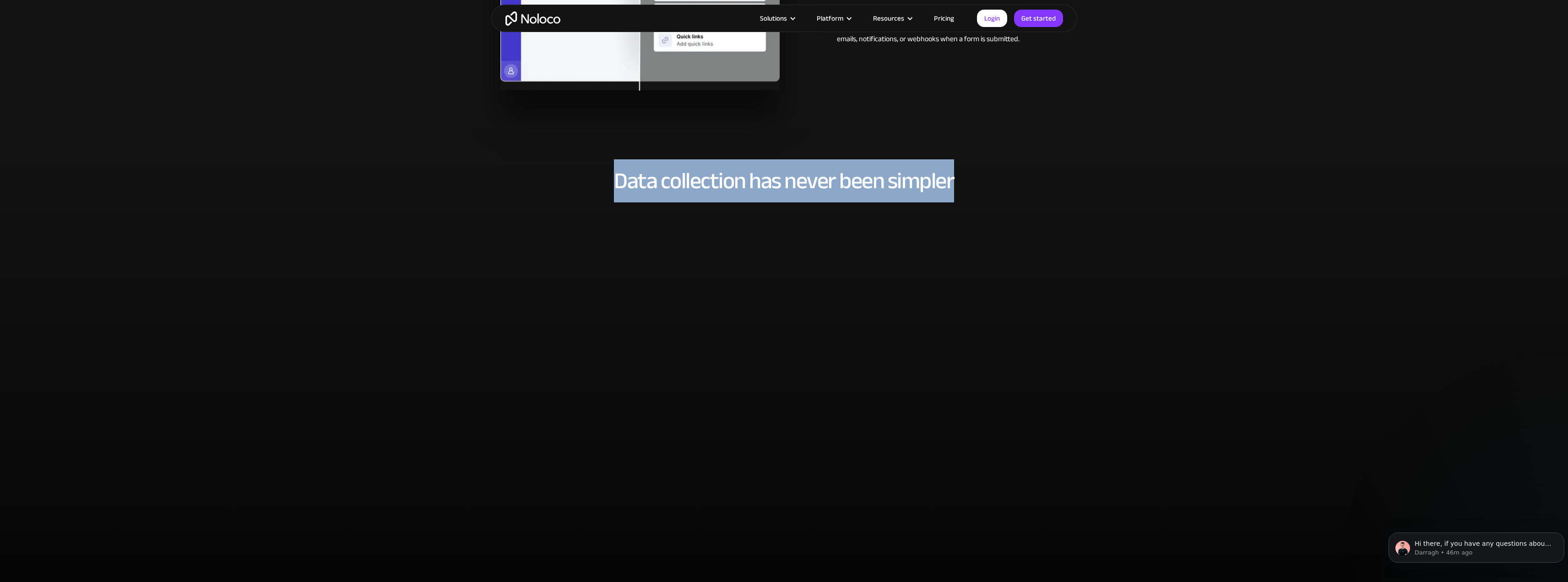
drag, startPoint x: 591, startPoint y: 187, endPoint x: 1005, endPoint y: 181, distance: 414.0
click at [1005, 181] on h2 "Data collection has never been simpler" at bounding box center [784, 181] width 568 height 25
drag, startPoint x: 976, startPoint y: 181, endPoint x: 457, endPoint y: 175, distance: 519.0
click at [457, 175] on section "Data collection has never been simpler" at bounding box center [784, 336] width 1568 height 436
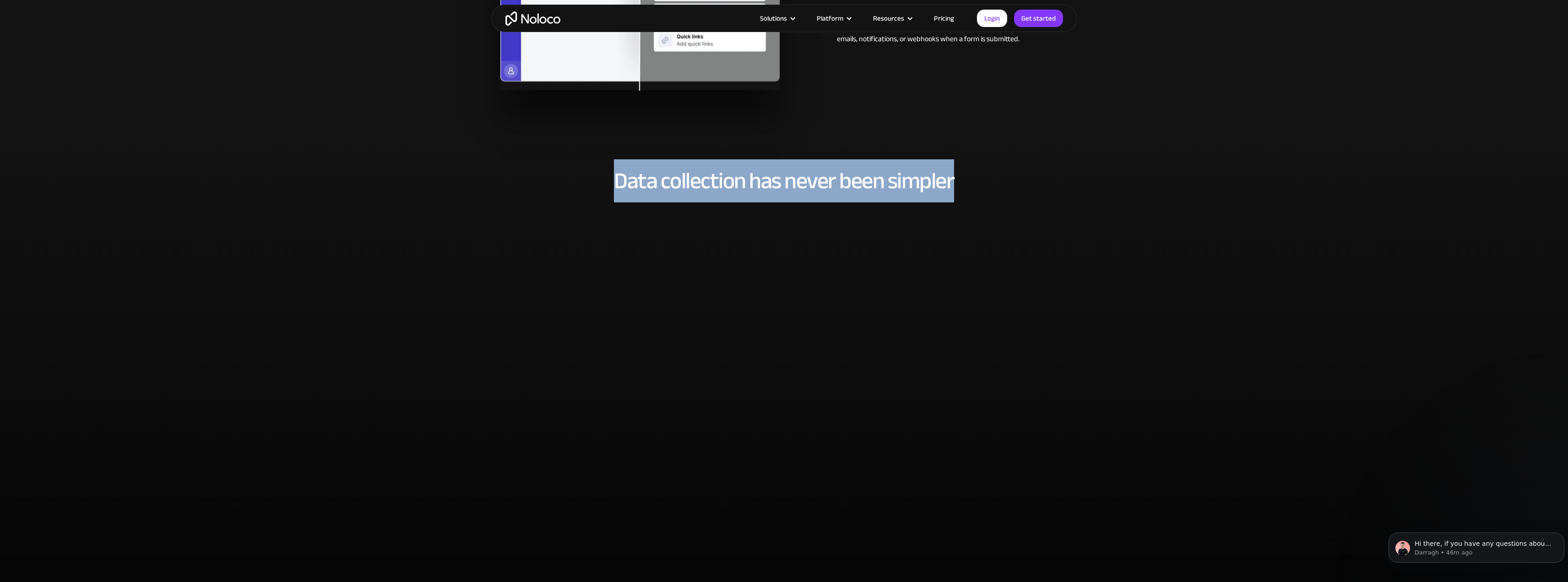
click at [457, 175] on section "Data collection has never been simpler" at bounding box center [784, 336] width 1568 height 436
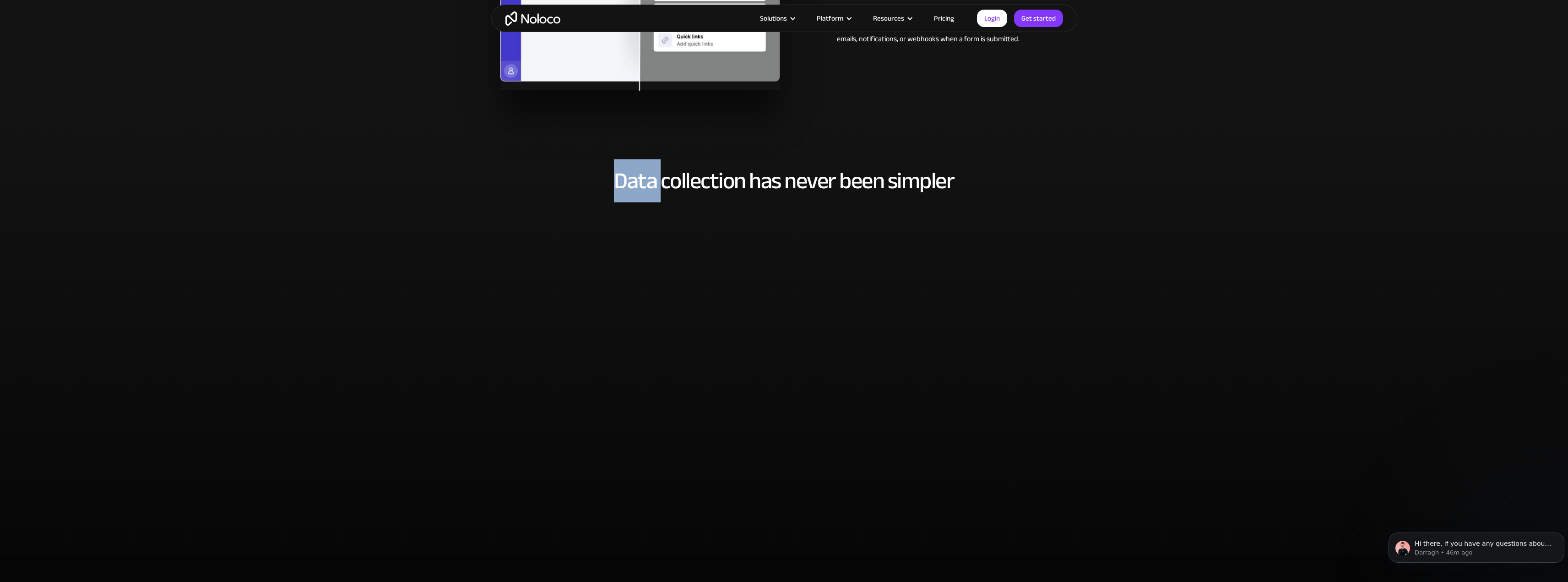
click at [457, 175] on section "Data collection has never been simpler" at bounding box center [784, 336] width 1568 height 436
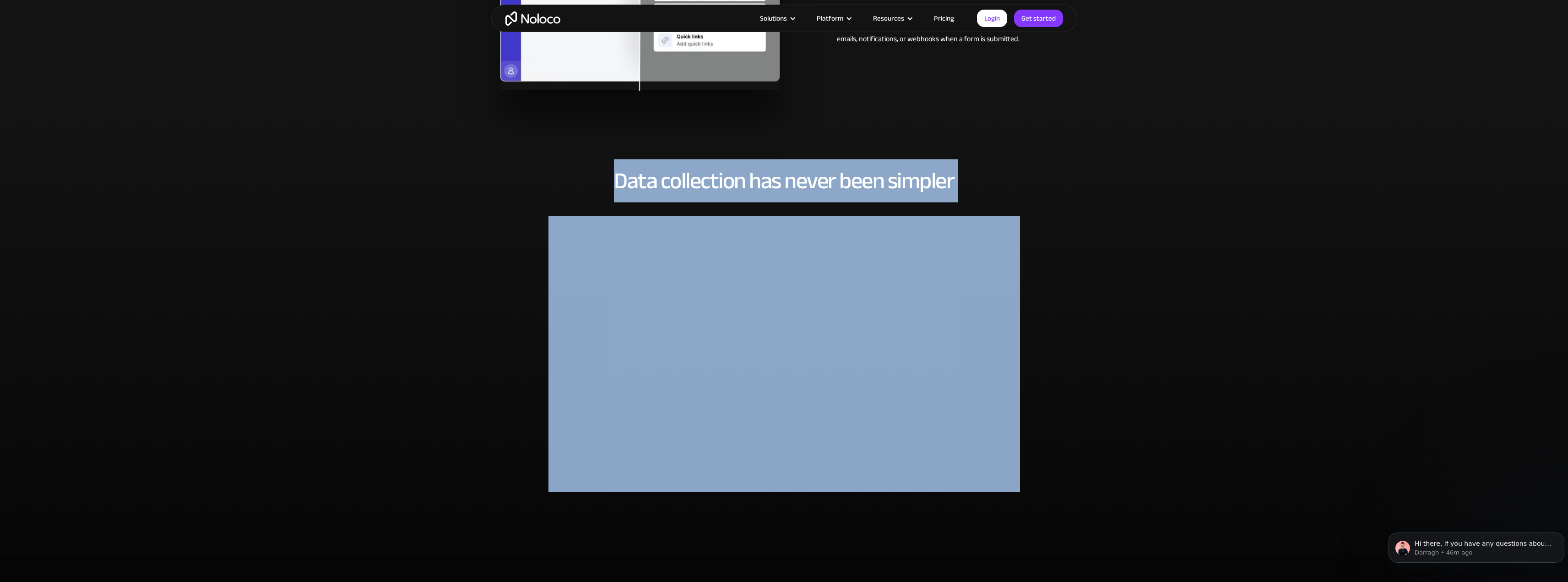
click at [457, 175] on section "Data collection has never been simpler" at bounding box center [784, 336] width 1568 height 436
click at [816, 175] on h2 "Data collection has never been simpler" at bounding box center [784, 181] width 568 height 25
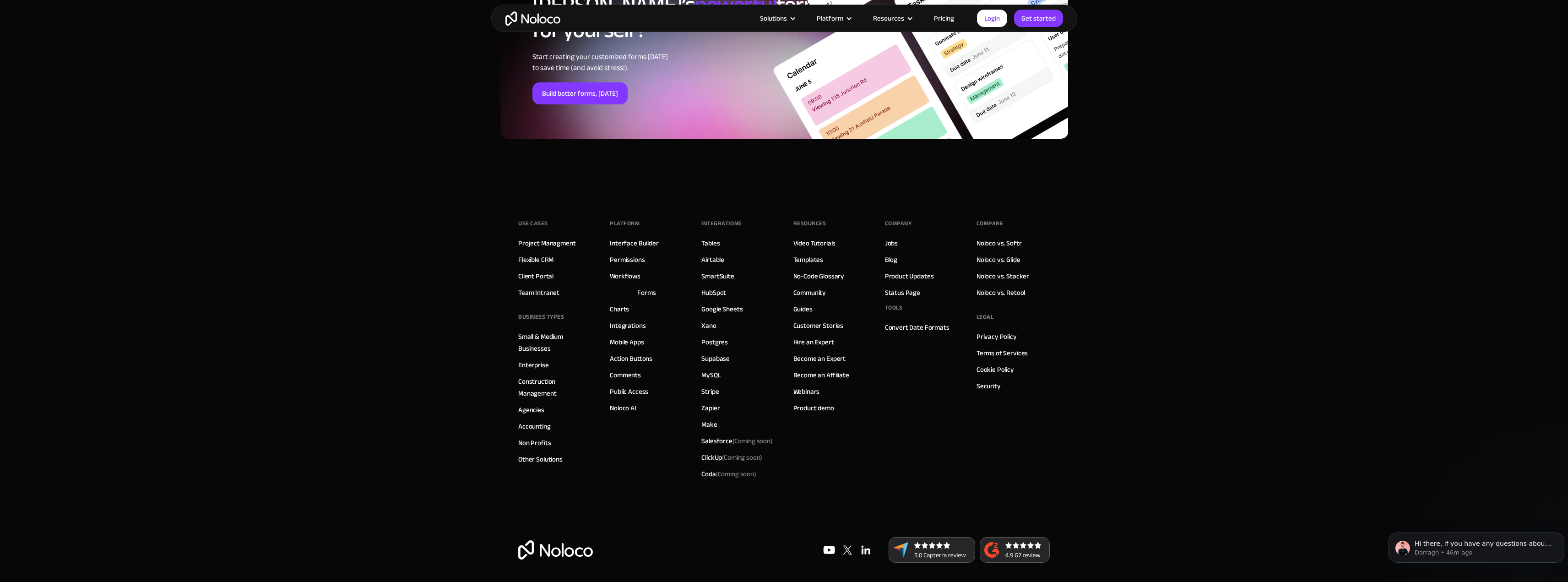
scroll to position [3323, 0]
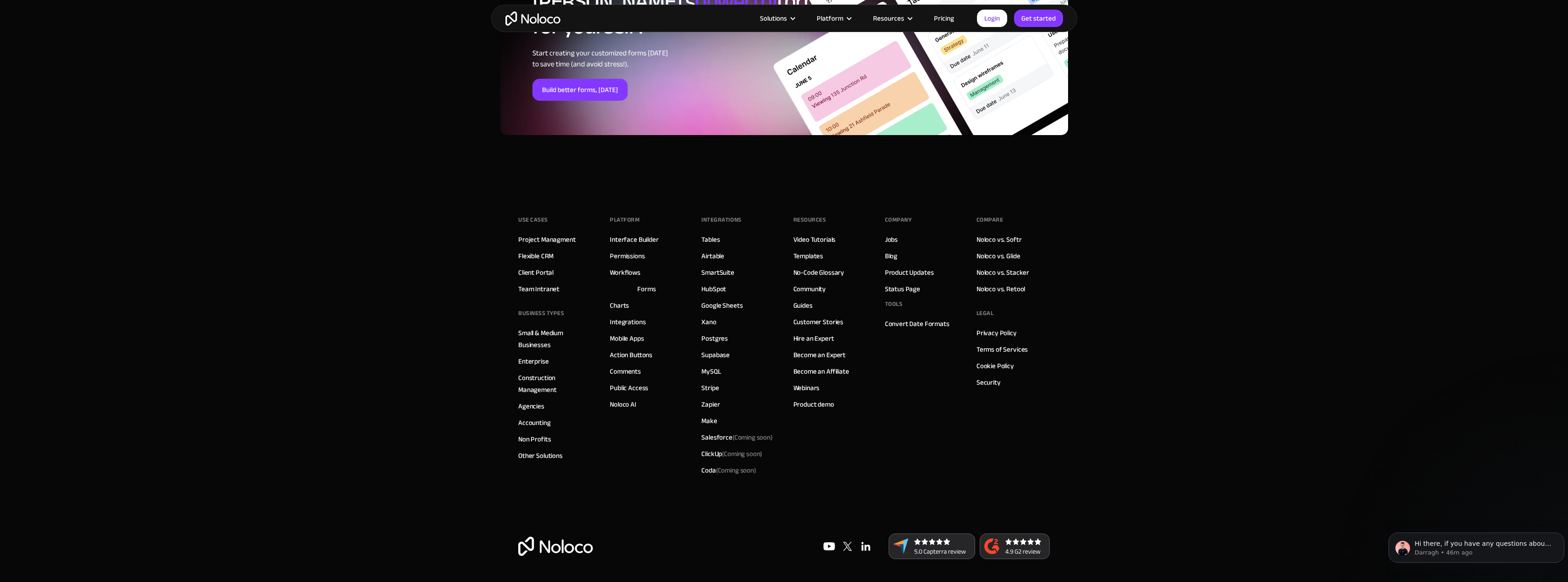
click at [721, 220] on div "INTEGRATIONS" at bounding box center [721, 220] width 40 height 14
click at [700, 219] on div "Use Cases Project Managment Flexible CRM Client Portal Team Intranet BUSINESS T…" at bounding box center [783, 360] width 531 height 348
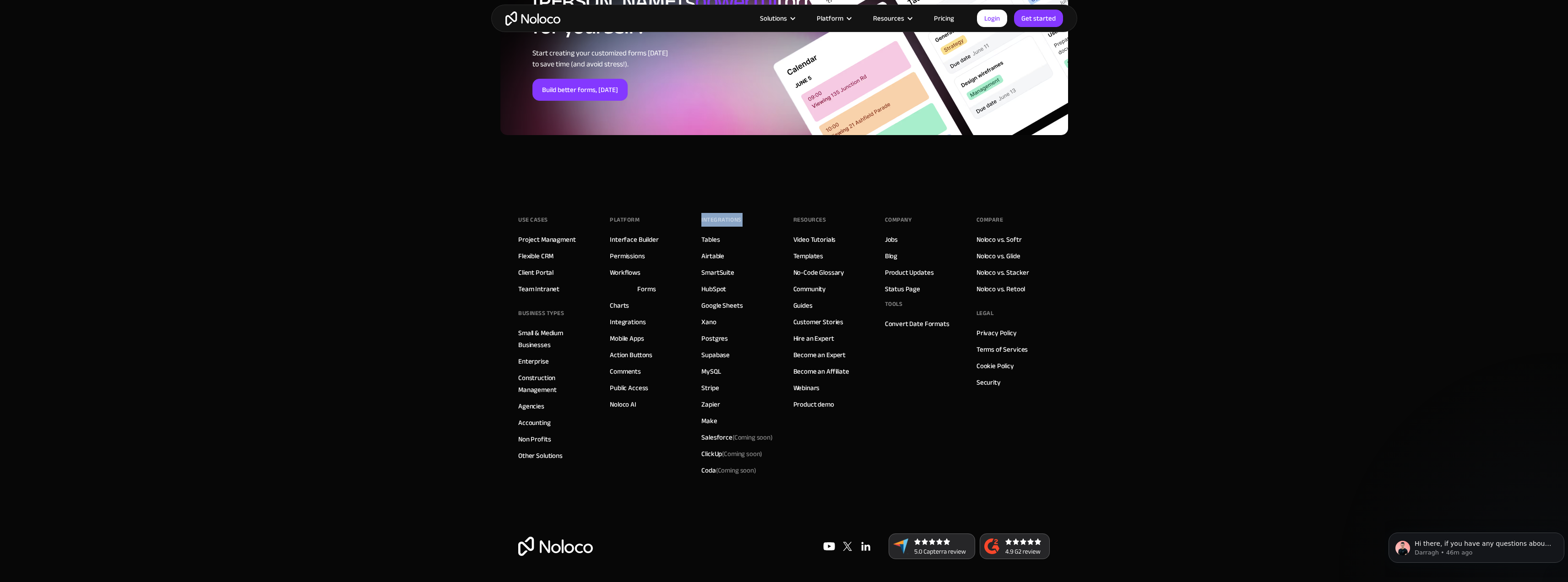
click at [700, 219] on div "Use Cases Project Managment Flexible CRM Client Portal Team Intranet BUSINESS T…" at bounding box center [783, 360] width 531 height 348
click at [719, 217] on div "INTEGRATIONS" at bounding box center [721, 220] width 40 height 14
click at [629, 322] on link "Integrations" at bounding box center [628, 322] width 36 height 12
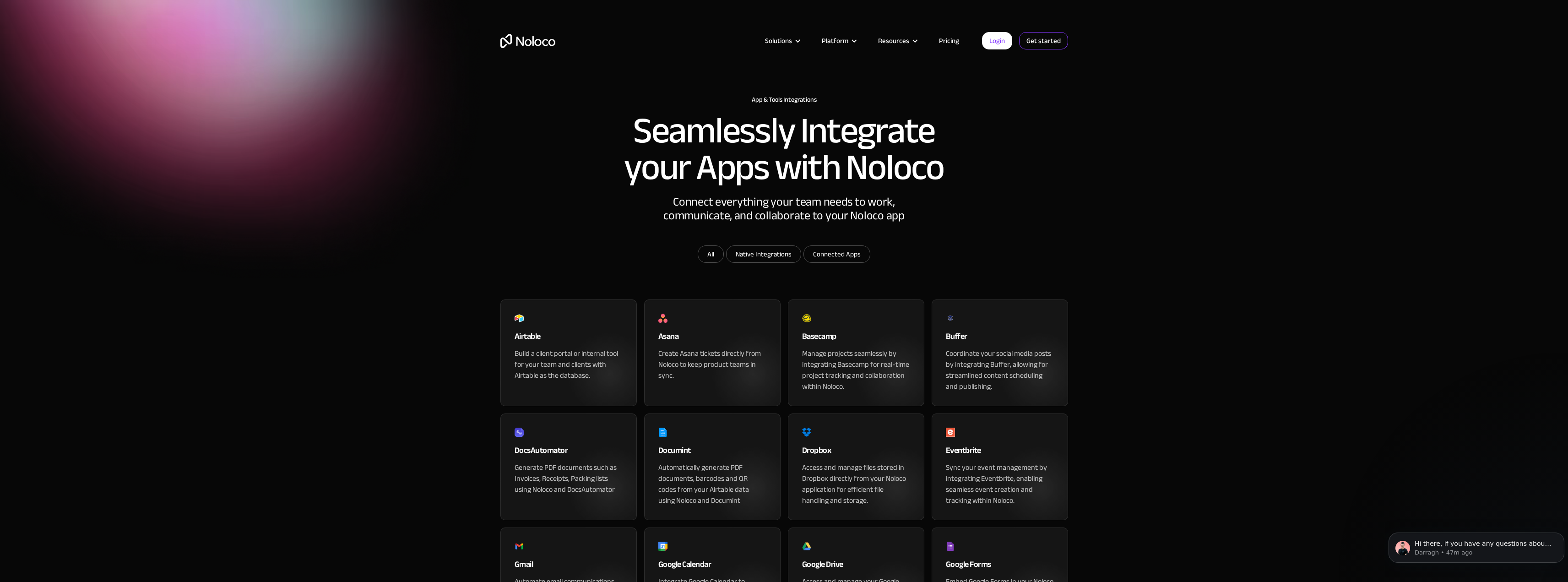
click at [1059, 40] on link "Get started" at bounding box center [1043, 41] width 49 height 18
click at [952, 38] on link "Pricing" at bounding box center [949, 41] width 43 height 12
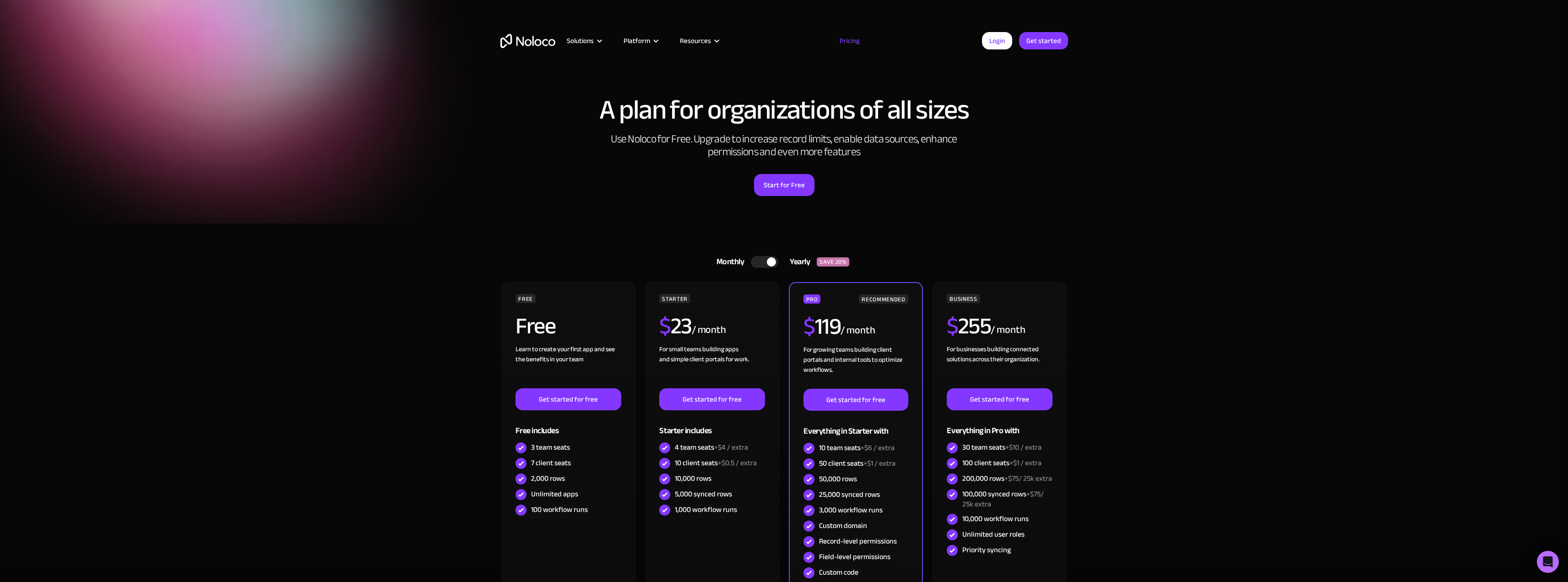
click at [771, 264] on div at bounding box center [771, 262] width 9 height 9
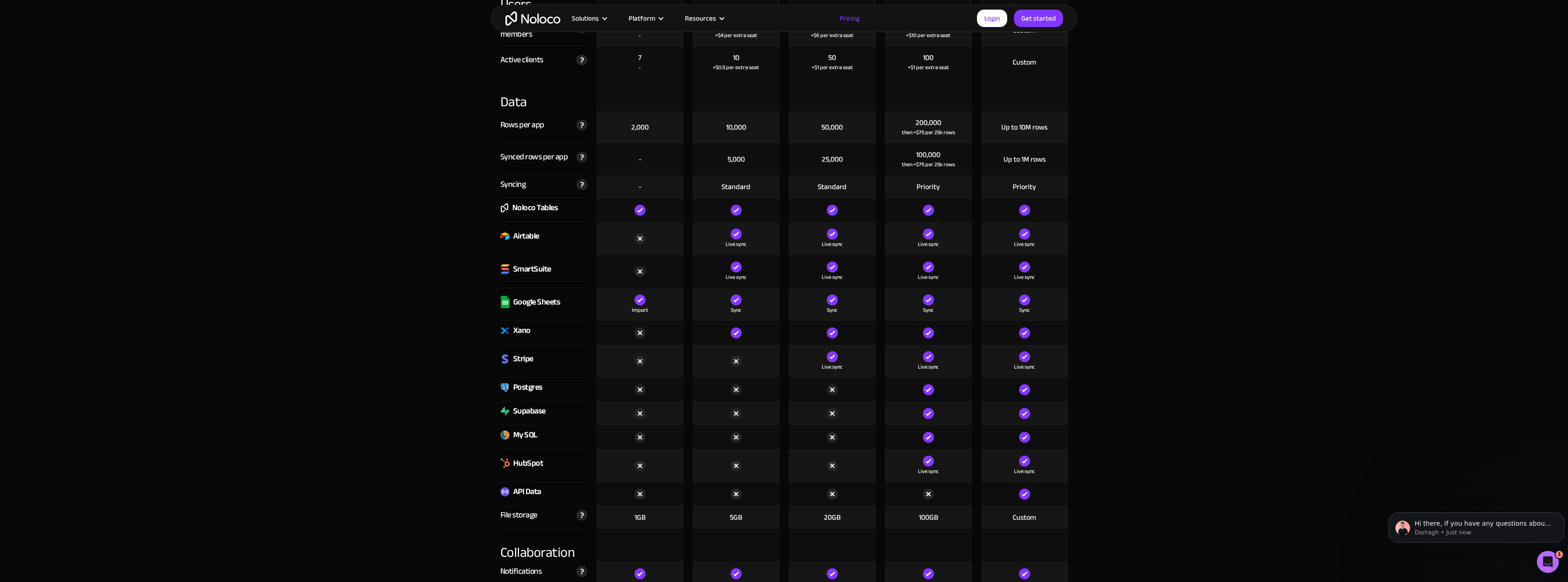
scroll to position [1191, 0]
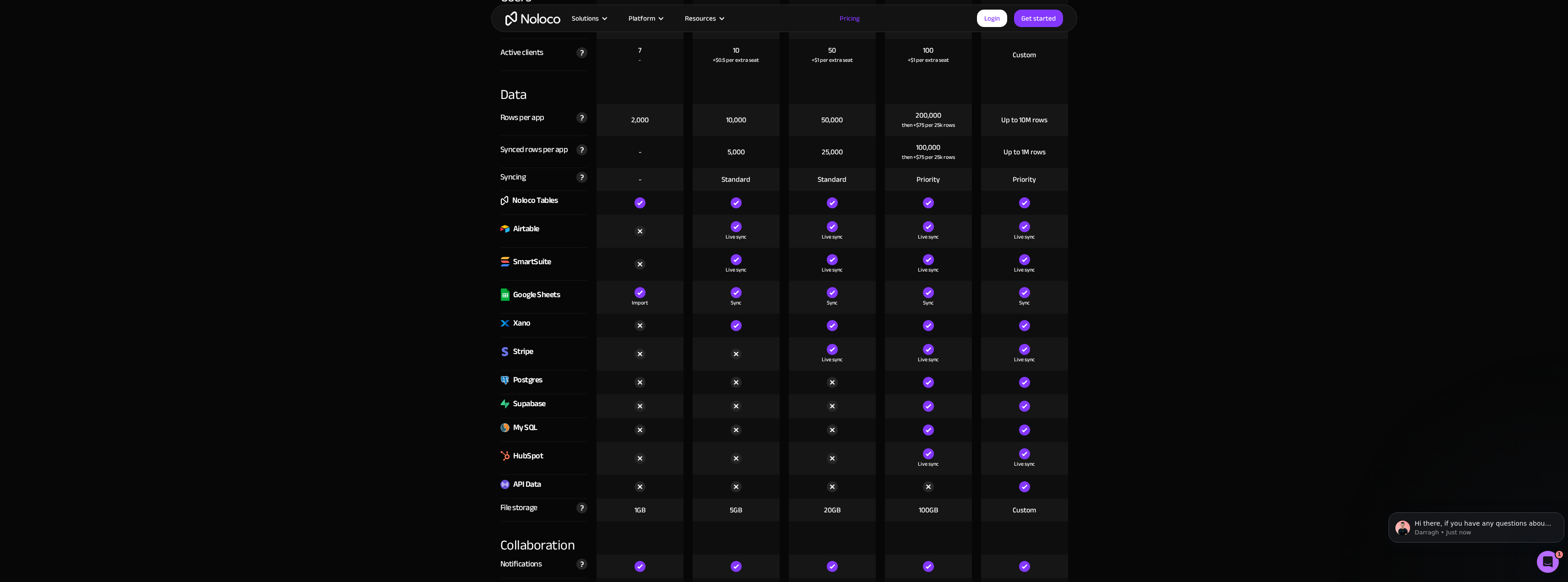
click at [505, 486] on img at bounding box center [505, 484] width 9 height 9
drag, startPoint x: 505, startPoint y: 486, endPoint x: 544, endPoint y: 485, distance: 39.0
click at [514, 486] on div "API Data" at bounding box center [520, 484] width 41 height 14
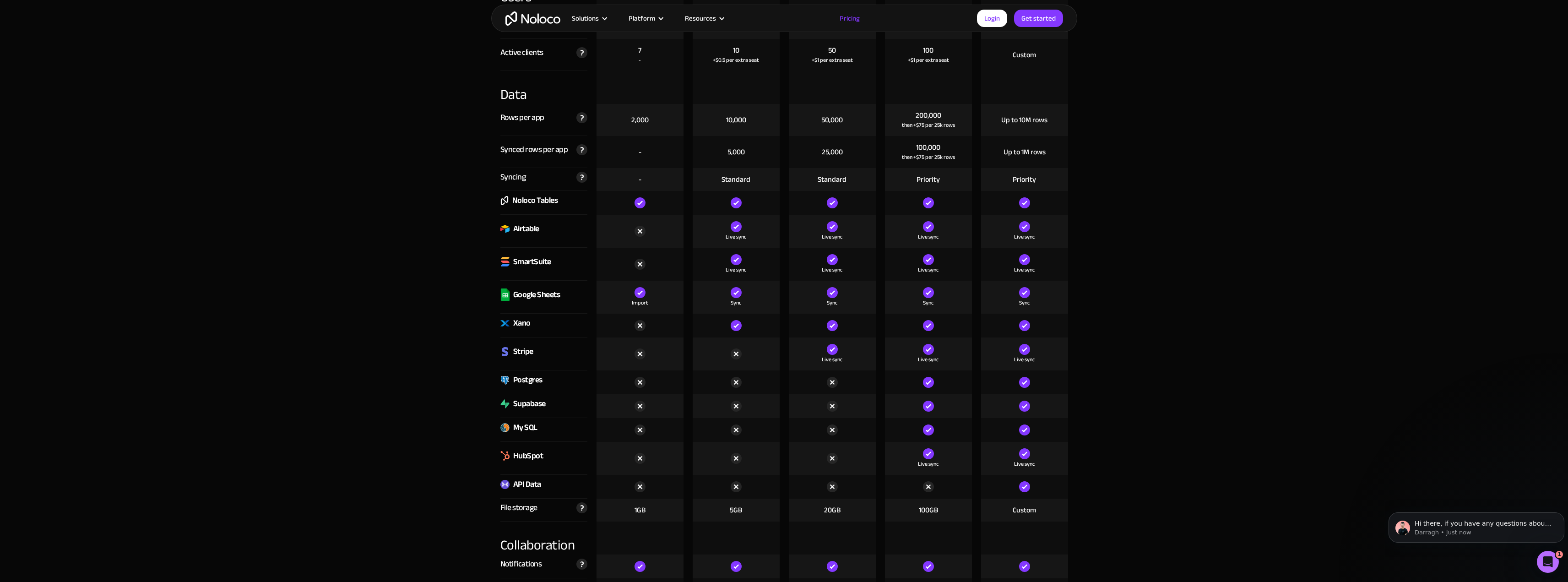
click at [540, 483] on div "API Data" at bounding box center [527, 484] width 28 height 14
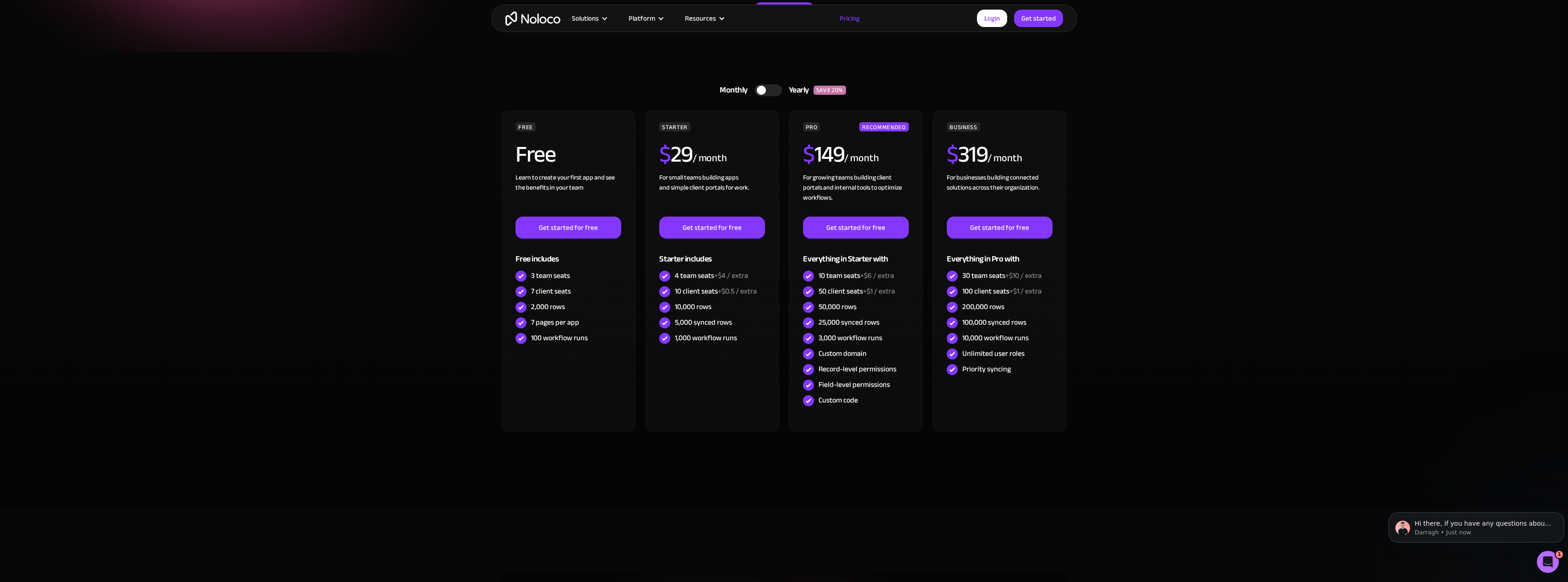
scroll to position [0, 0]
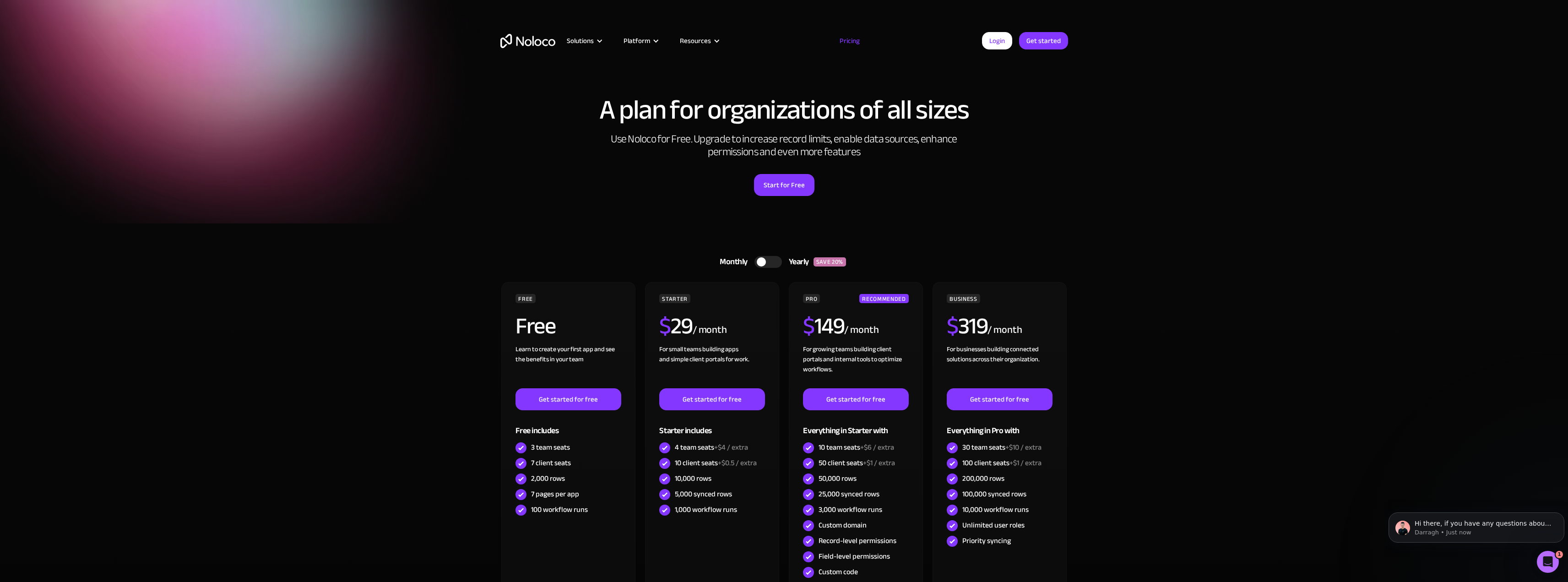
click at [1129, 337] on section "Monthly Yearly SAVE 20% Monthly Yearly SAVE 20% FREE Free Learn to create your …" at bounding box center [784, 451] width 1568 height 456
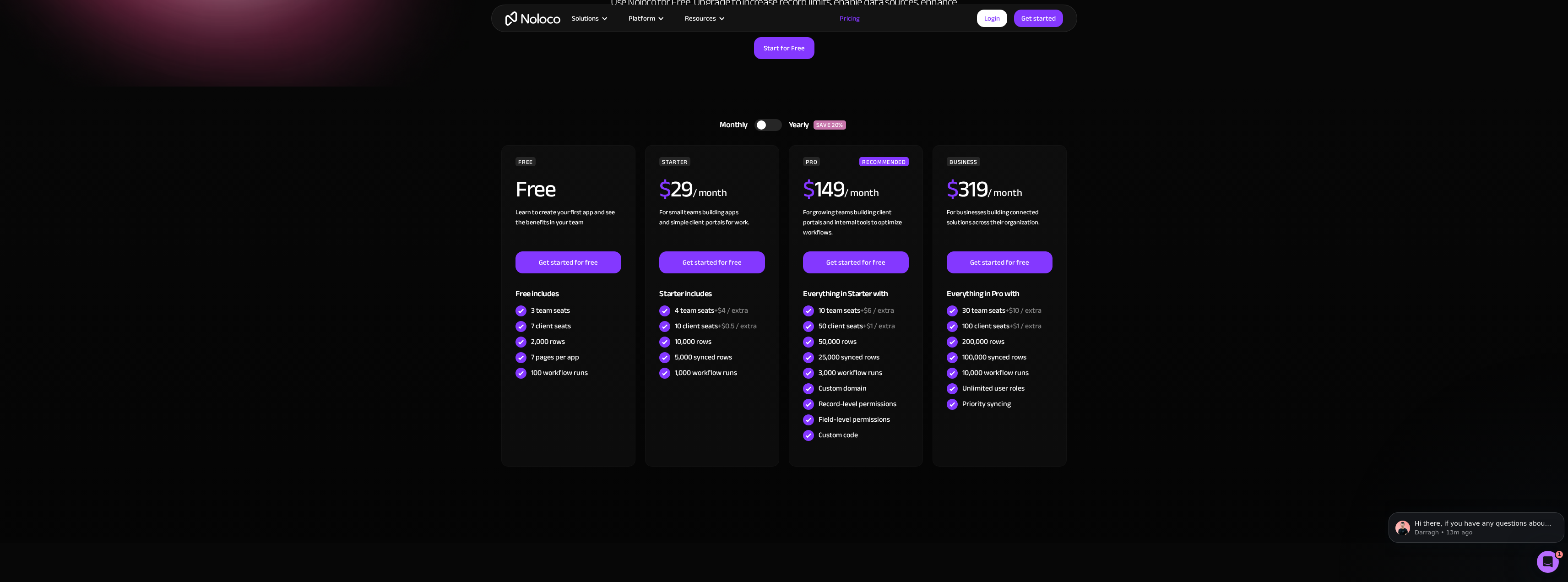
scroll to position [138, 0]
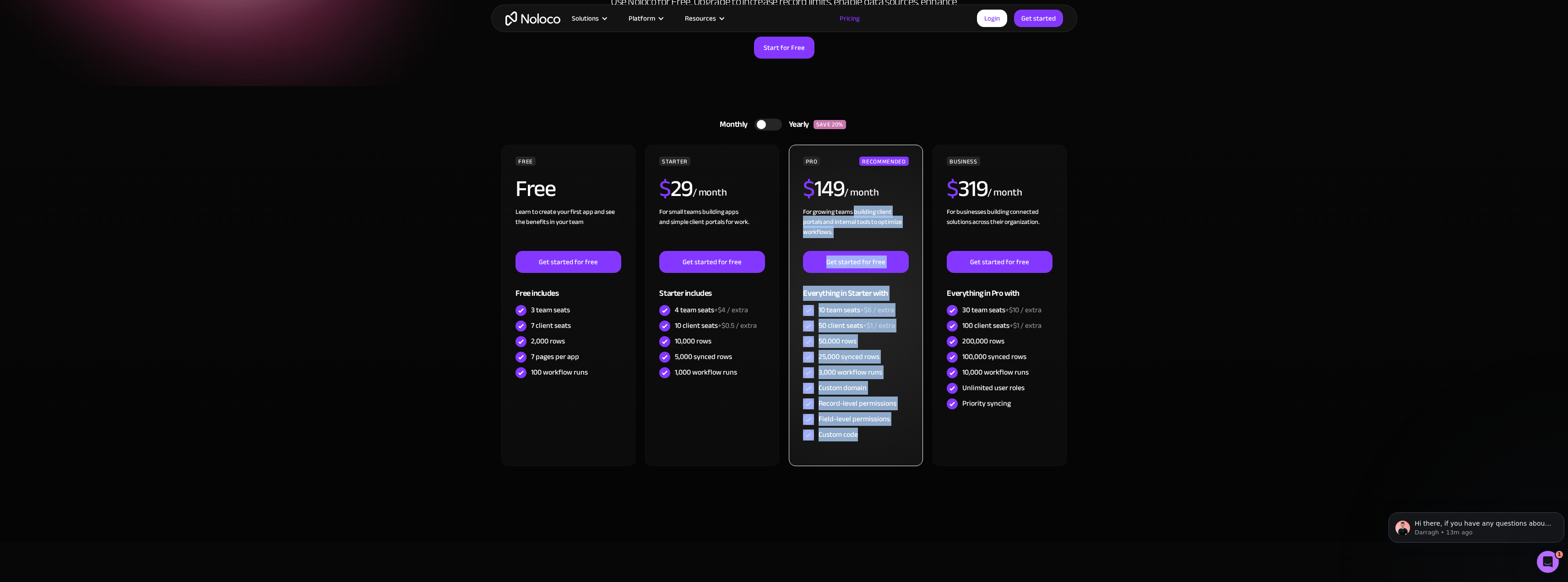
drag, startPoint x: 855, startPoint y: 216, endPoint x: 885, endPoint y: 437, distance: 223.0
click at [885, 437] on div "PRO RECOMMENDED $ 149 / month For growing teams building client portals and int…" at bounding box center [855, 300] width 105 height 286
click at [885, 437] on div "Custom code" at bounding box center [855, 435] width 105 height 16
drag, startPoint x: 878, startPoint y: 436, endPoint x: 808, endPoint y: 188, distance: 257.7
click at [808, 188] on div "PRO RECOMMENDED $ 149 / month For growing teams building client portals and int…" at bounding box center [855, 300] width 105 height 286
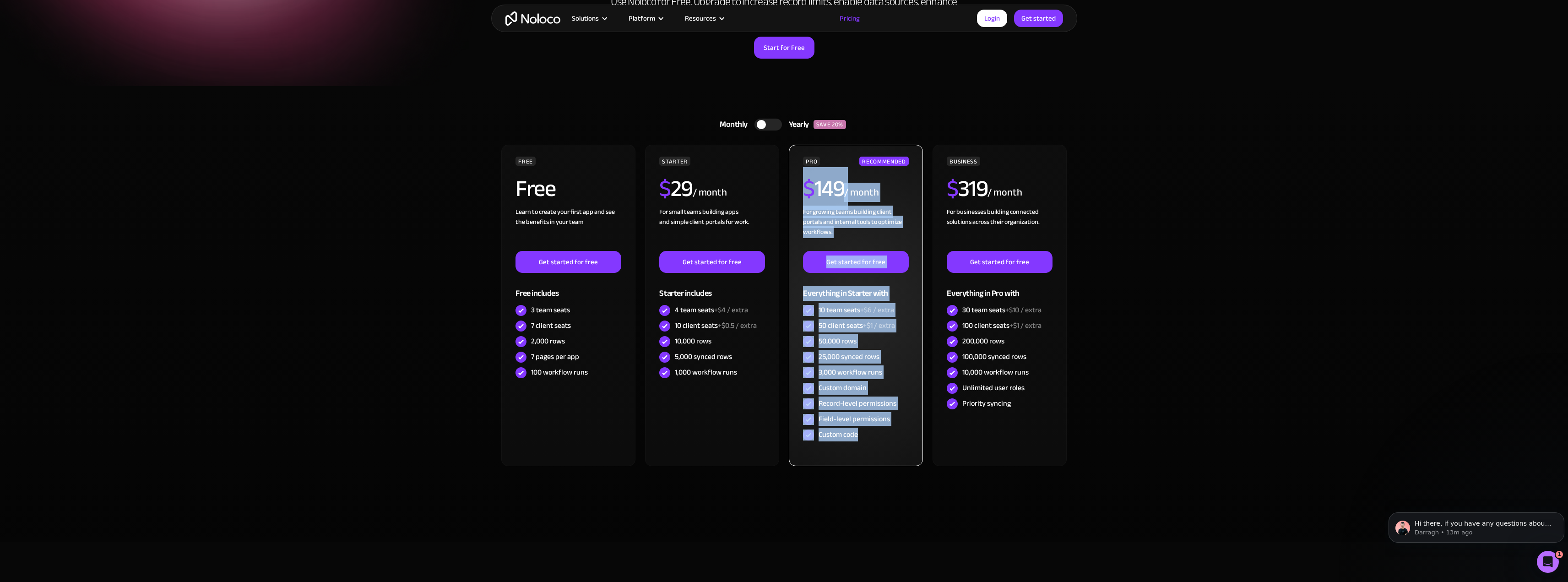
click at [808, 188] on span "$" at bounding box center [808, 189] width 12 height 43
drag, startPoint x: 808, startPoint y: 187, endPoint x: 889, endPoint y: 442, distance: 267.6
click at [889, 442] on div "PRO RECOMMENDED $ 149 / month For growing teams building client portals and int…" at bounding box center [855, 300] width 105 height 286
click at [889, 442] on div "Custom code" at bounding box center [855, 435] width 105 height 16
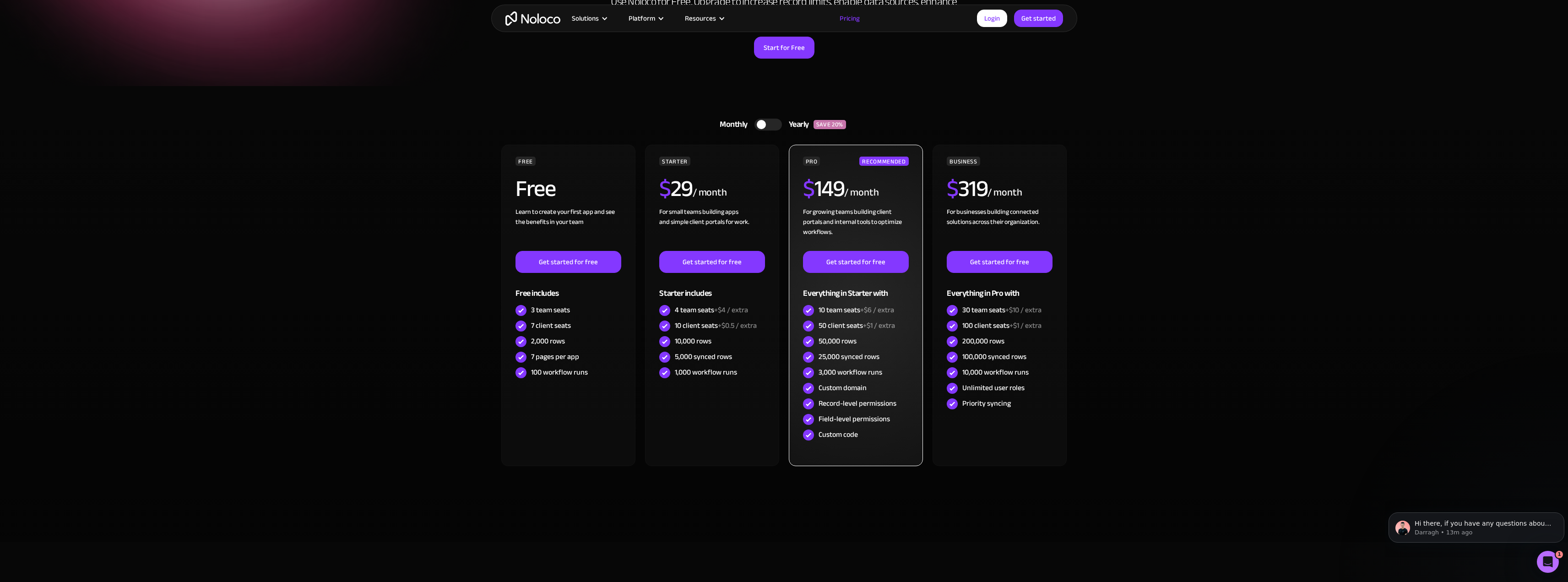
click at [834, 220] on div "For growing teams building client portals and internal tools to optimize workfl…" at bounding box center [855, 229] width 105 height 44
click at [849, 219] on div "For growing teams building client portals and internal tools to optimize workfl…" at bounding box center [855, 229] width 105 height 44
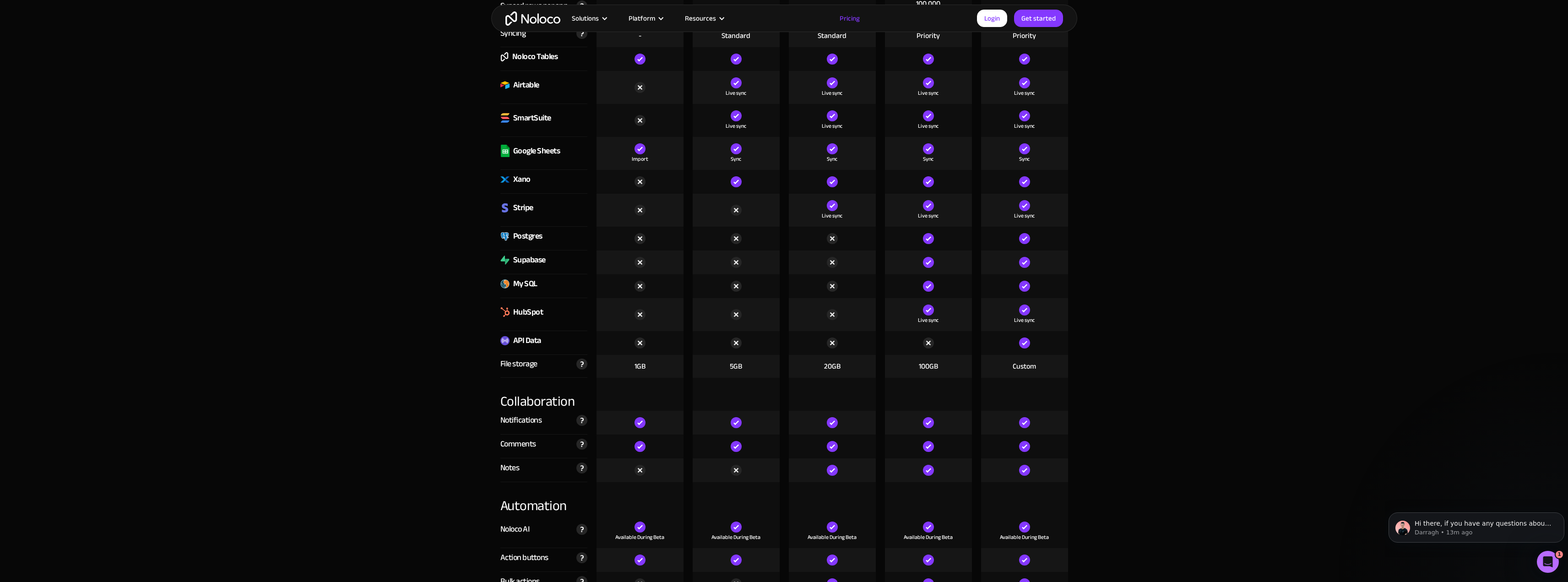
scroll to position [1328, 0]
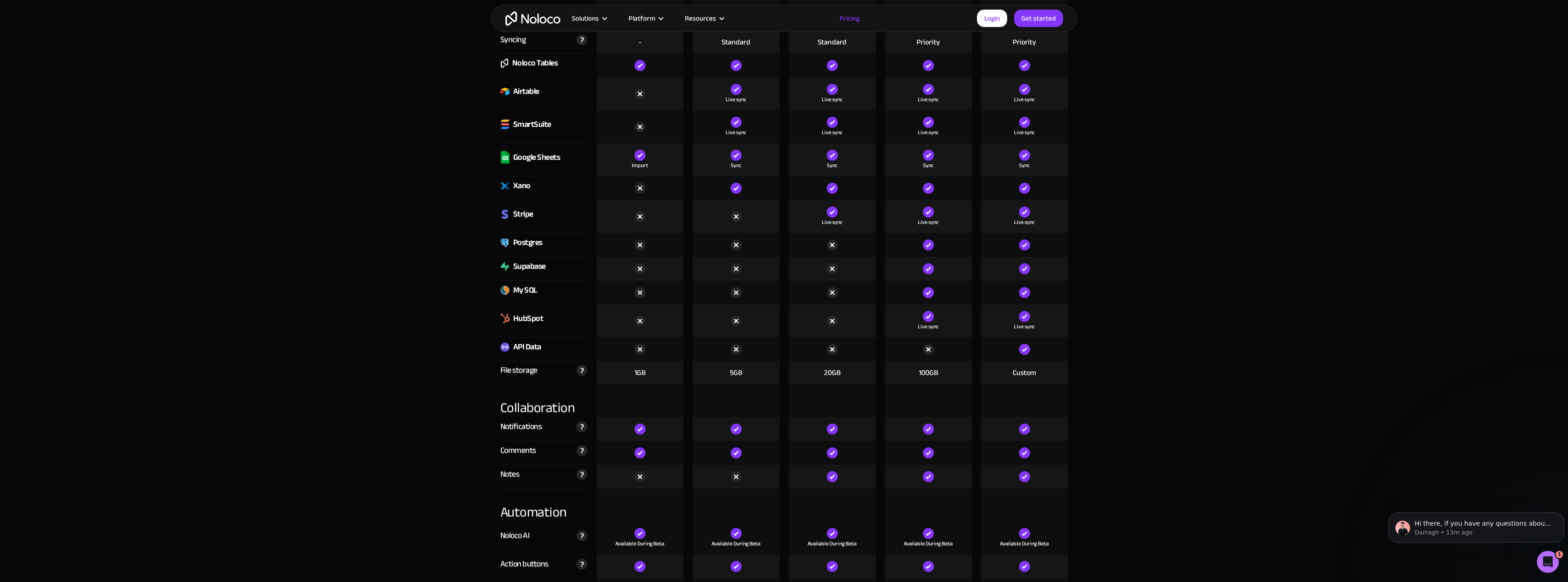
click at [532, 348] on div "API Data" at bounding box center [527, 347] width 28 height 14
drag, startPoint x: 479, startPoint y: 343, endPoint x: 1118, endPoint y: 354, distance: 639.1
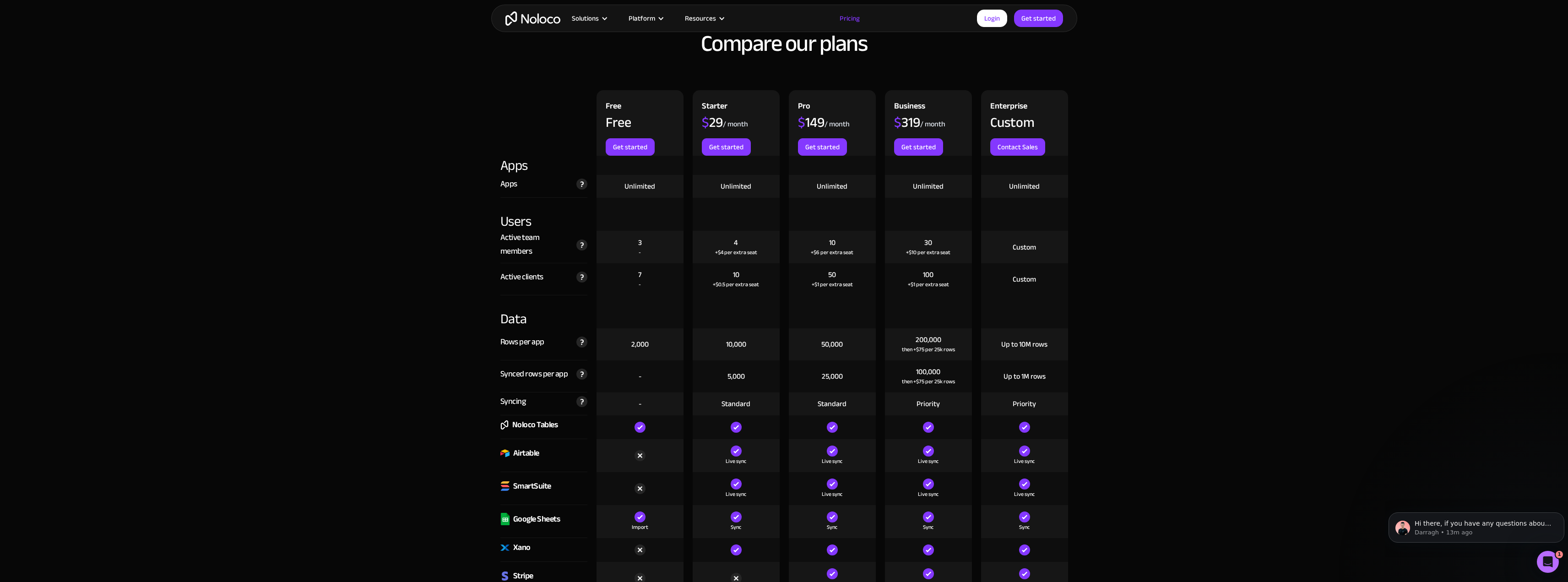
scroll to position [1191, 0]
